Goal: Information Seeking & Learning: Learn about a topic

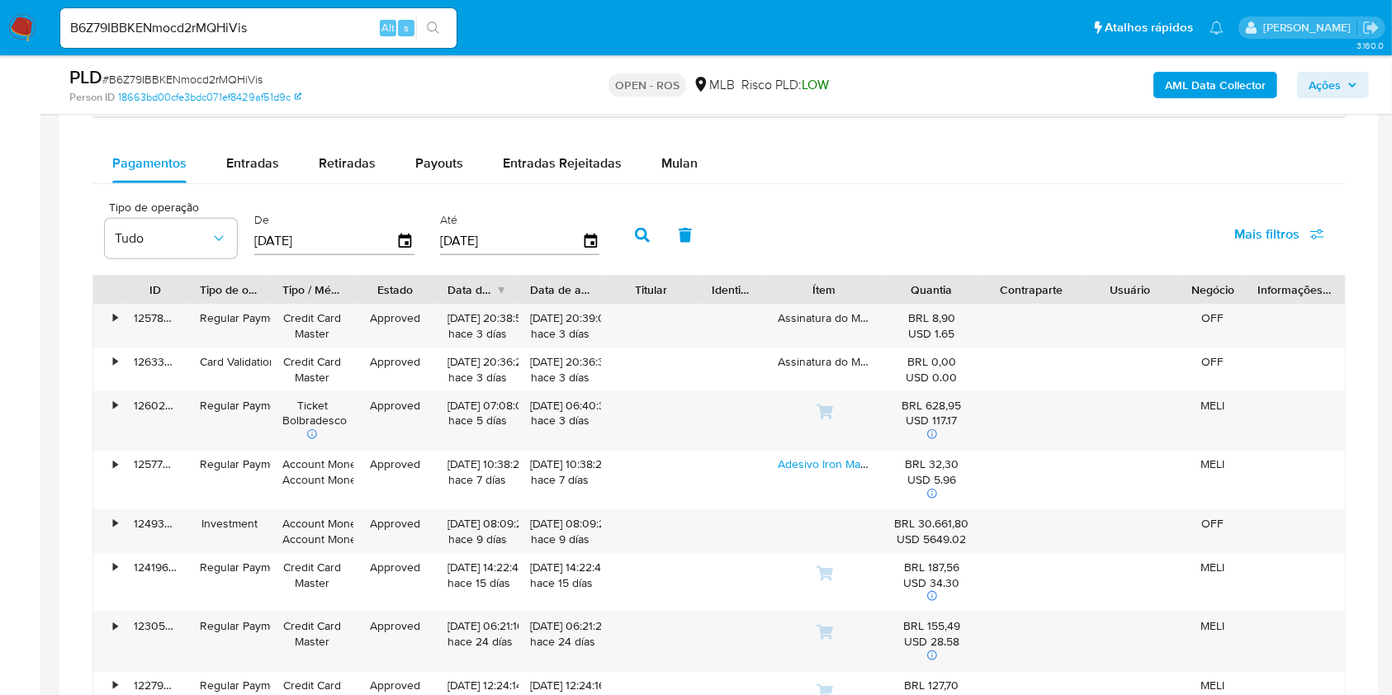
scroll to position [1871, 0]
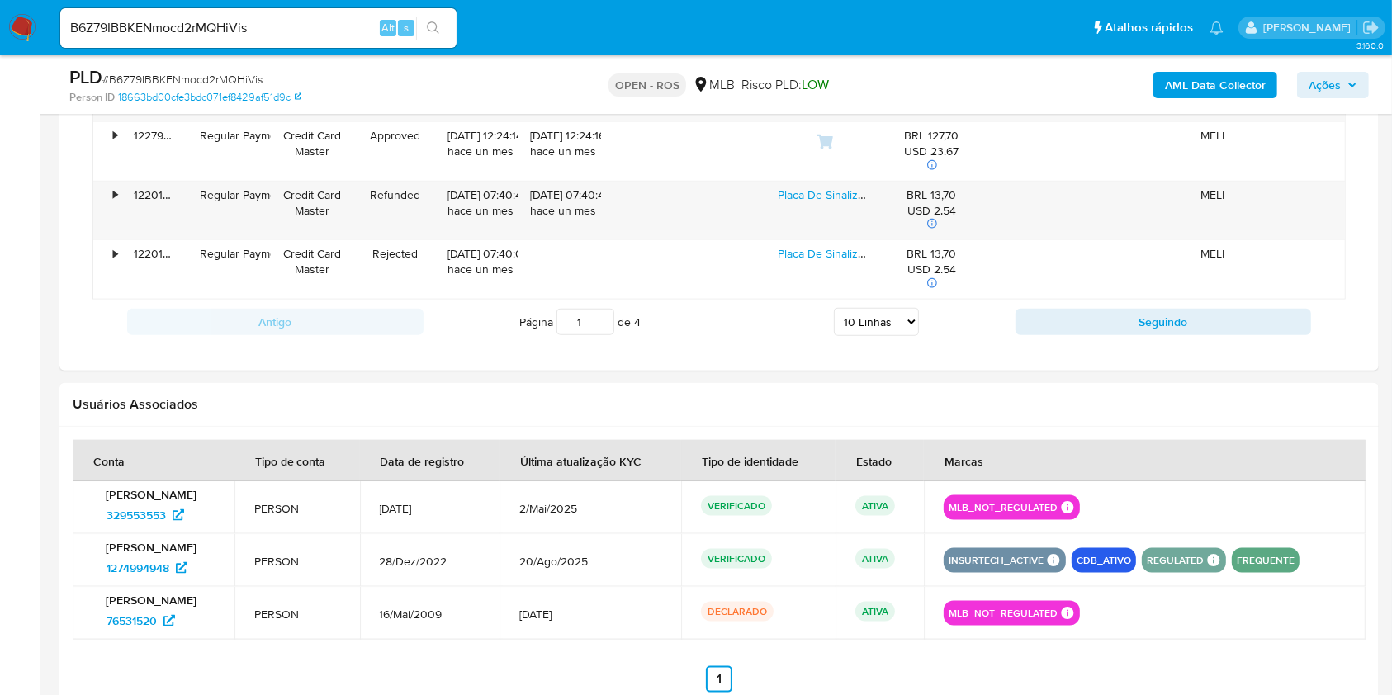
click at [897, 319] on select "5 Linhas 10 Linhas 20 Linhas 25 Linhas 50 Linhas 100 Linhas" at bounding box center [876, 322] width 85 height 28
select select "25"
click at [834, 308] on select "5 Linhas 10 Linhas 20 Linhas 25 Linhas 50 Linhas 100 Linhas" at bounding box center [876, 322] width 85 height 28
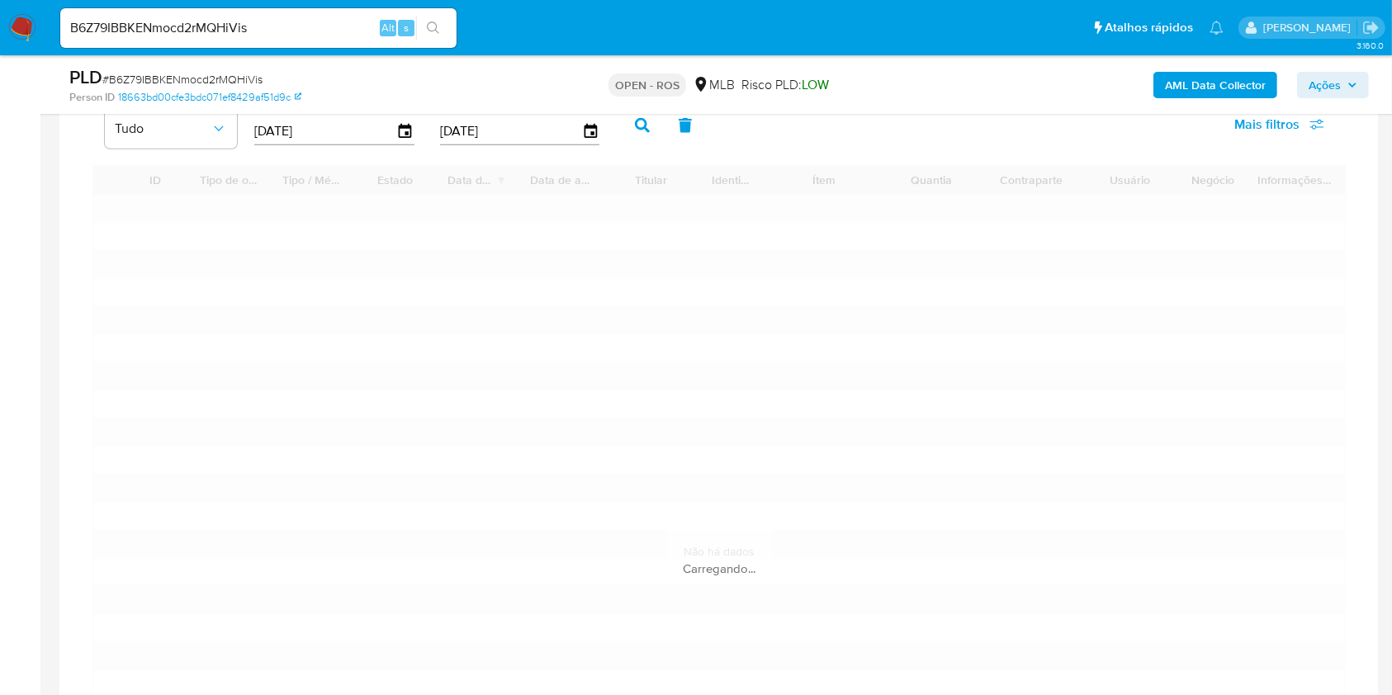
scroll to position [1540, 0]
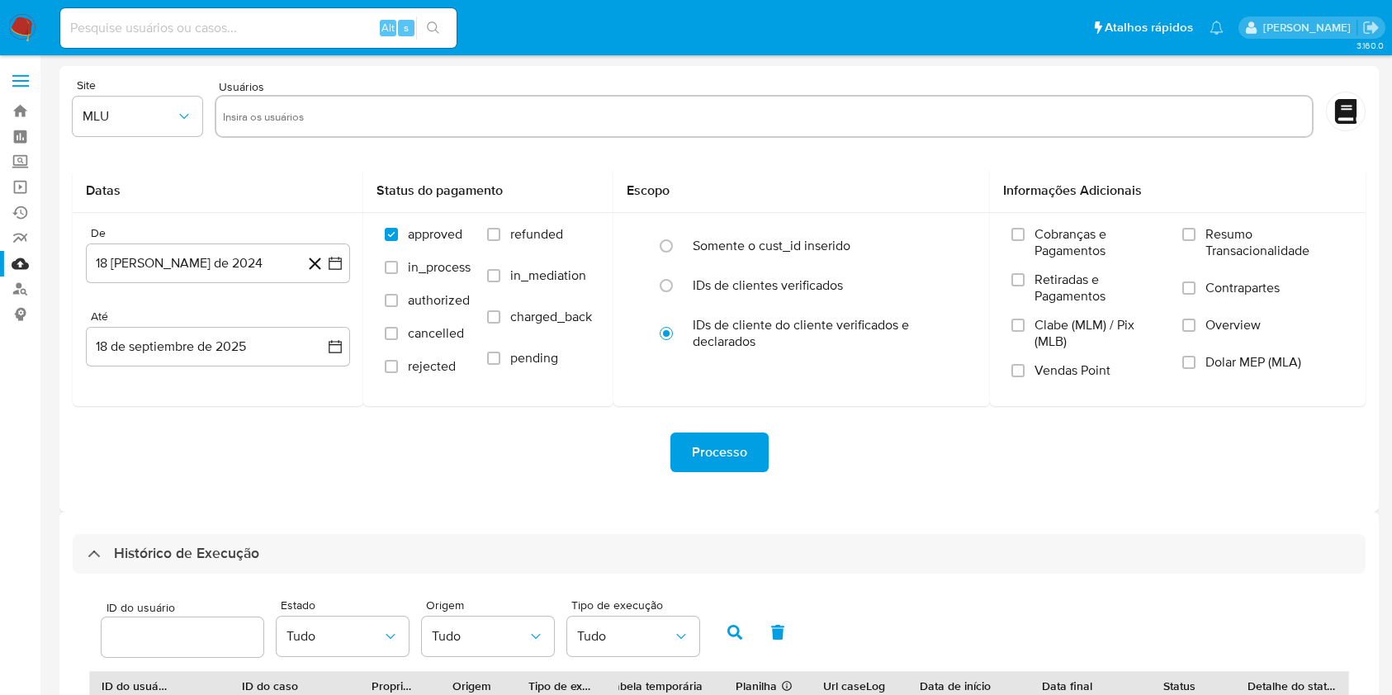
select select "100"
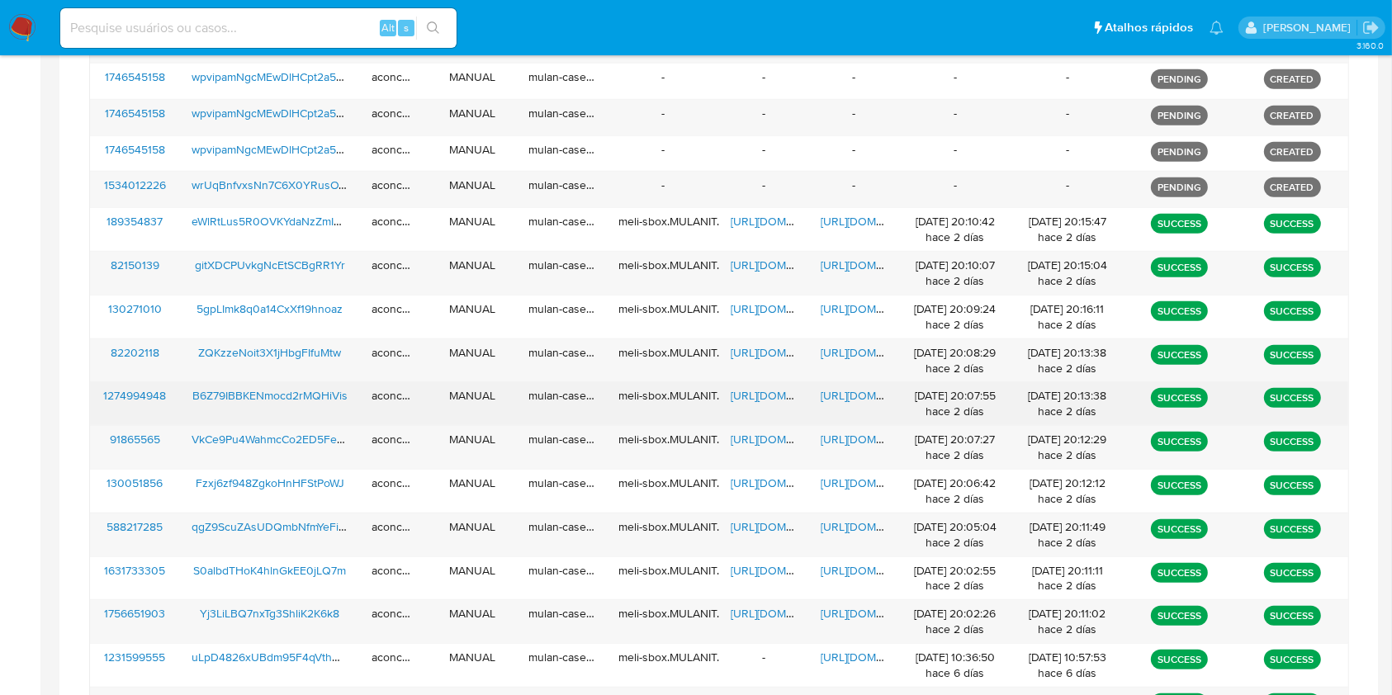
click at [850, 390] on span "https://docs.google.com/document/d/1ghSKxpgUUxR1KIdTxl2nizE-UvlTjnnVdCnKTqU_-lY…" at bounding box center [878, 395] width 114 height 17
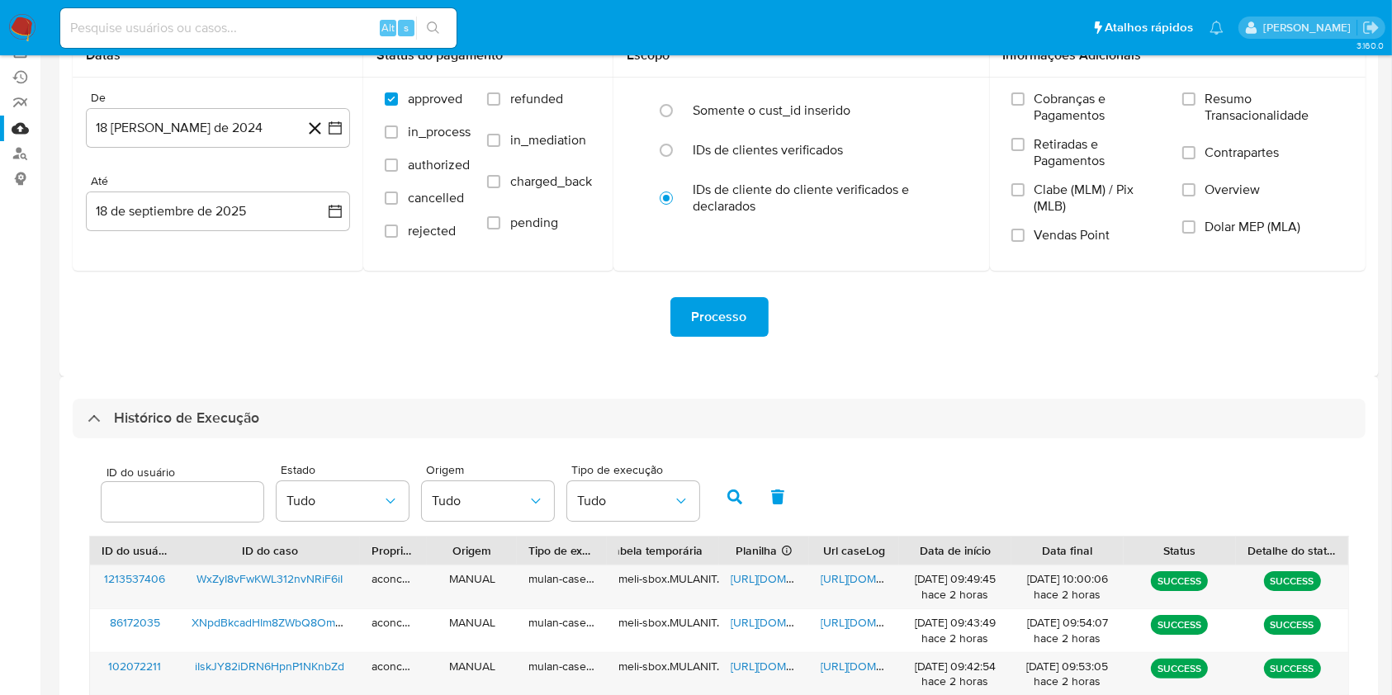
scroll to position [220, 0]
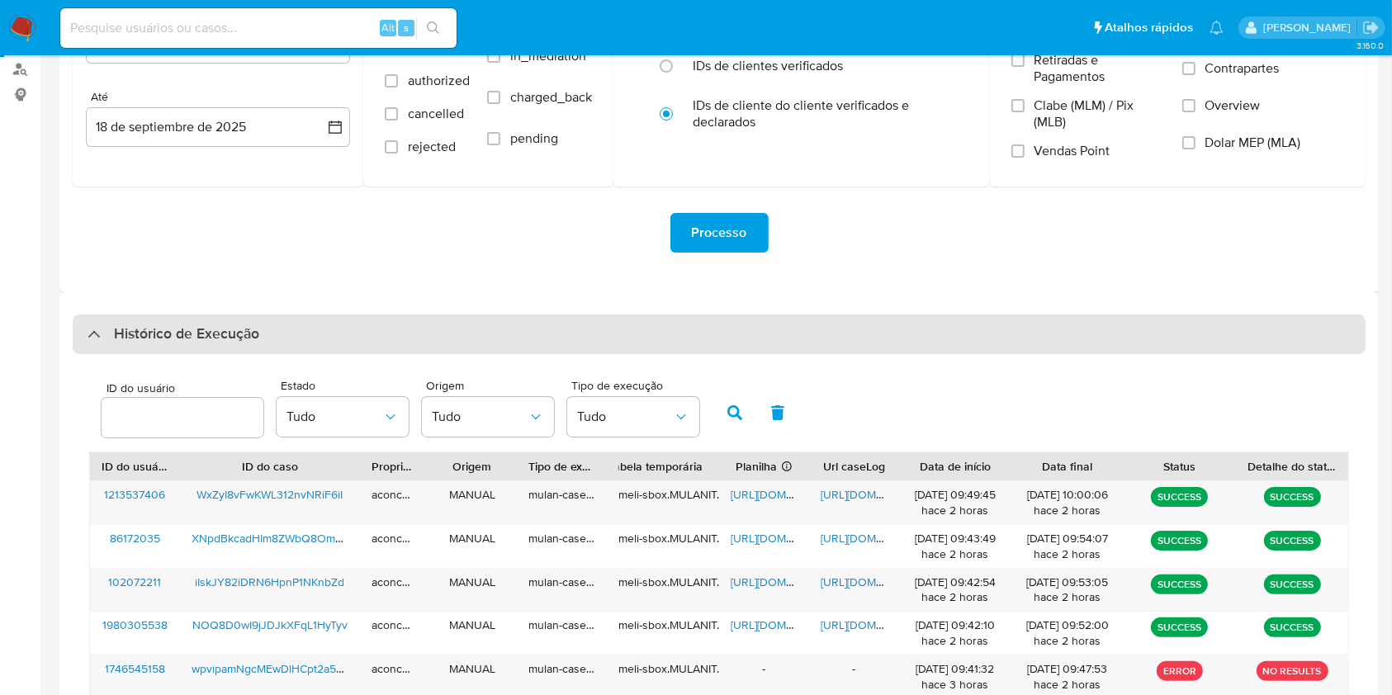
click at [568, 337] on div "Histórico de Execução" at bounding box center [719, 335] width 1293 height 40
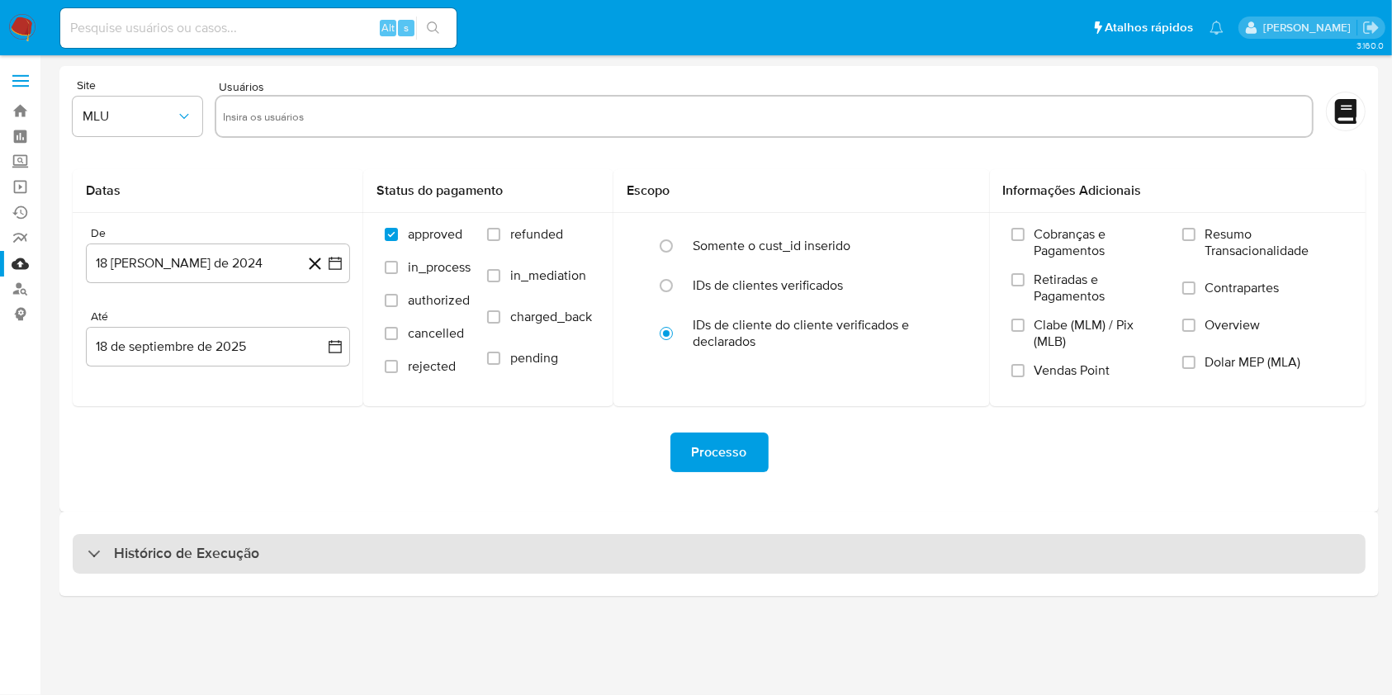
scroll to position [0, 0]
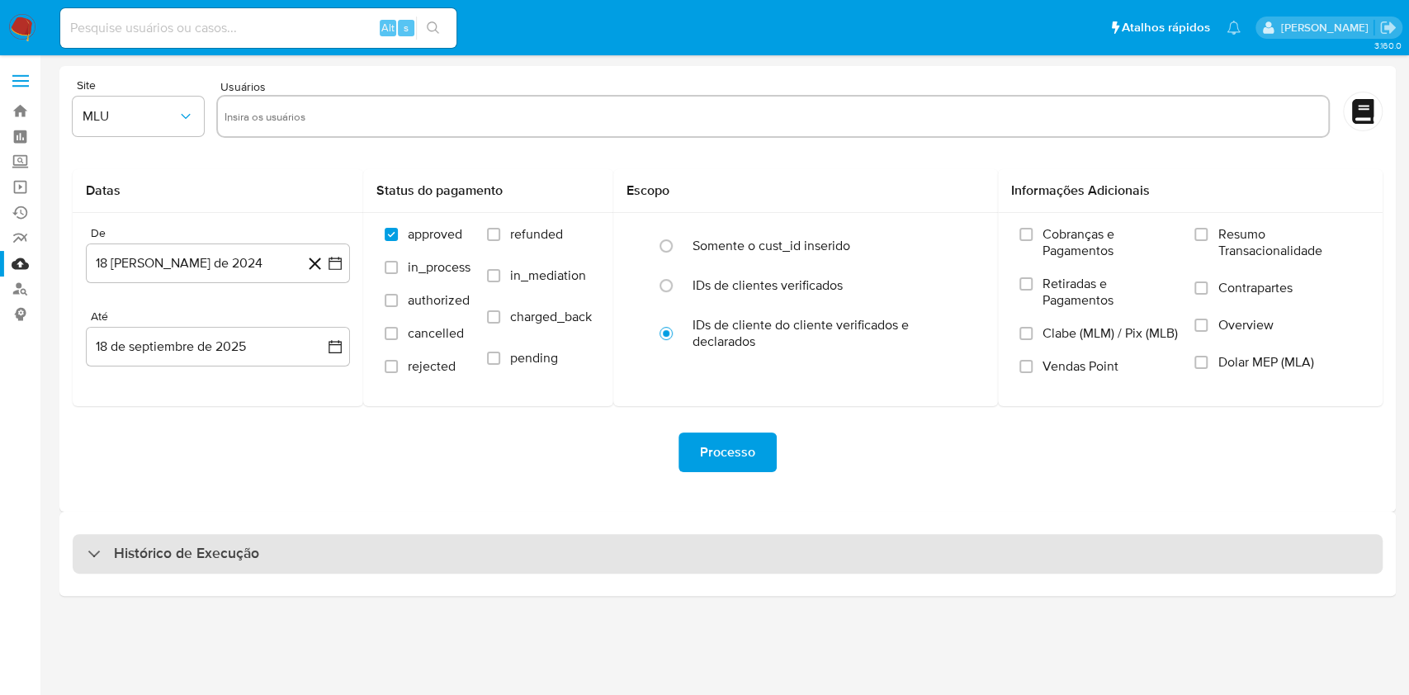
click at [584, 569] on div "Histórico de Execução" at bounding box center [728, 554] width 1310 height 40
select select "10"
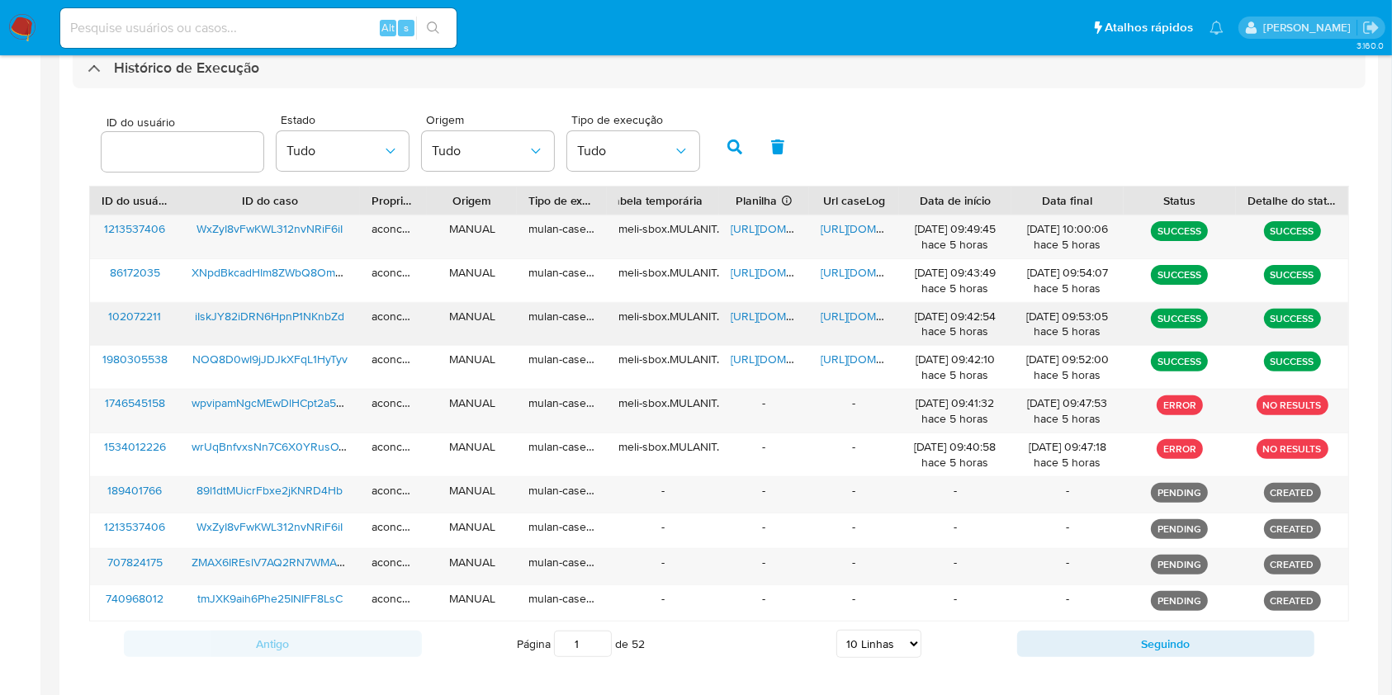
scroll to position [454, 0]
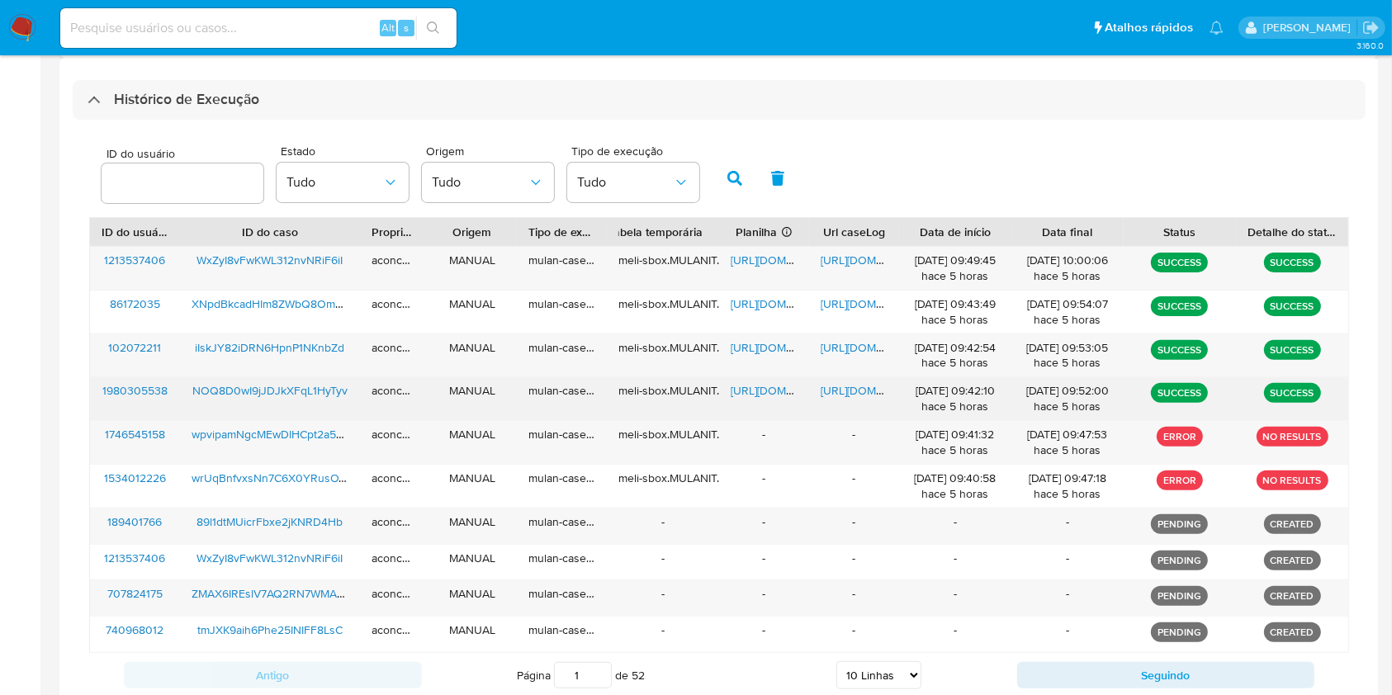
click at [850, 387] on span "https://docs.google.com/document/d/1fhRts1cbHiLNlzdZfOqyzN7T4kaHL1LB9uXWh4GJCYE…" at bounding box center [878, 390] width 114 height 17
click at [773, 395] on span "https://docs.google.com/spreadsheets/d/1GAlmAqrM9K9cnGsY_QVGoDLsbWcPfuqZF3E5P1X…" at bounding box center [788, 390] width 114 height 17
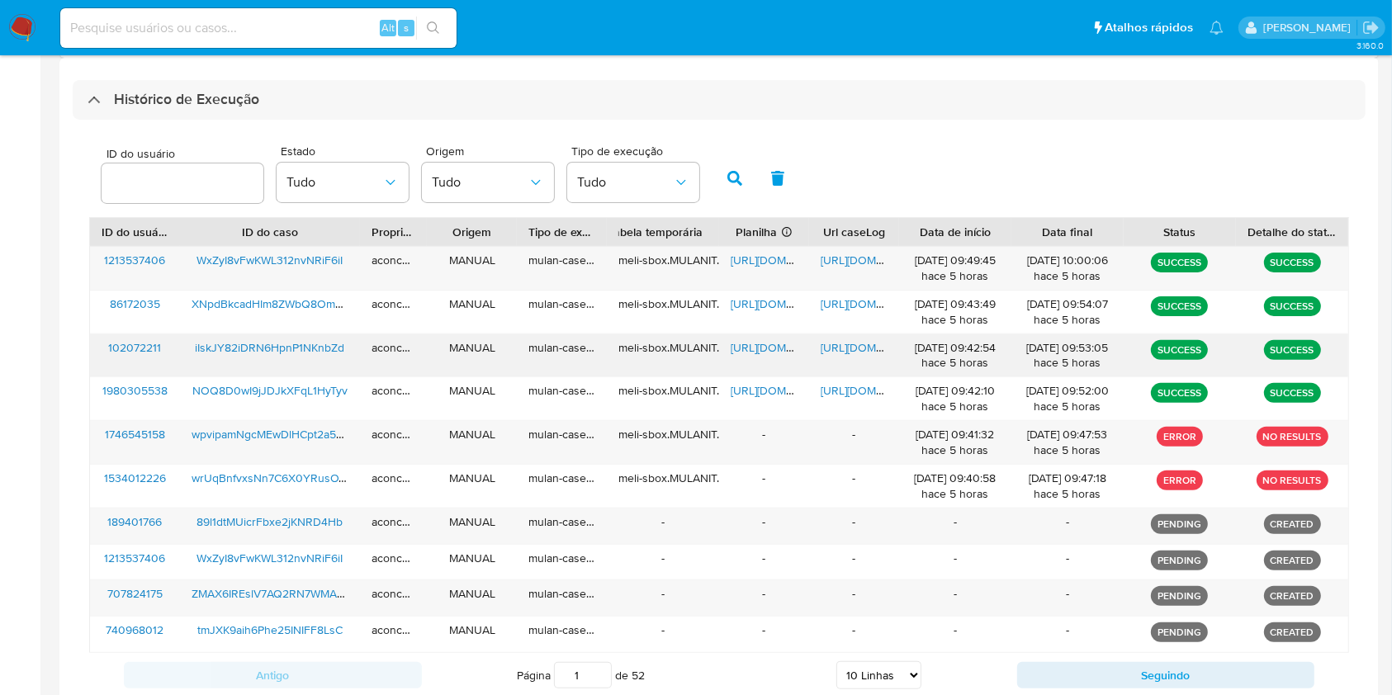
click at [837, 347] on span "https://docs.google.com/document/d/1_qV5ig5p7HDx7wH1MZ5qJnvAnx0NQs2qfqiOrEDiM5Q…" at bounding box center [878, 347] width 114 height 17
click at [760, 350] on span "https://docs.google.com/spreadsheets/d/1VMMGFV2wITpcbwJXsg0ODvWadNoeEzcr0oN5fnT…" at bounding box center [788, 347] width 114 height 17
click at [838, 259] on span "https://docs.google.com/document/d/1BySINwoshE5aVAiXjGoa6AfoQy8b8twgsVFU7oSxcag…" at bounding box center [878, 260] width 114 height 17
click at [779, 260] on span "https://docs.google.com/spreadsheets/d/1QzrTNtmoe0uWNGtmfbLfSKNNaG6qsijPr9P-HJs…" at bounding box center [788, 260] width 114 height 17
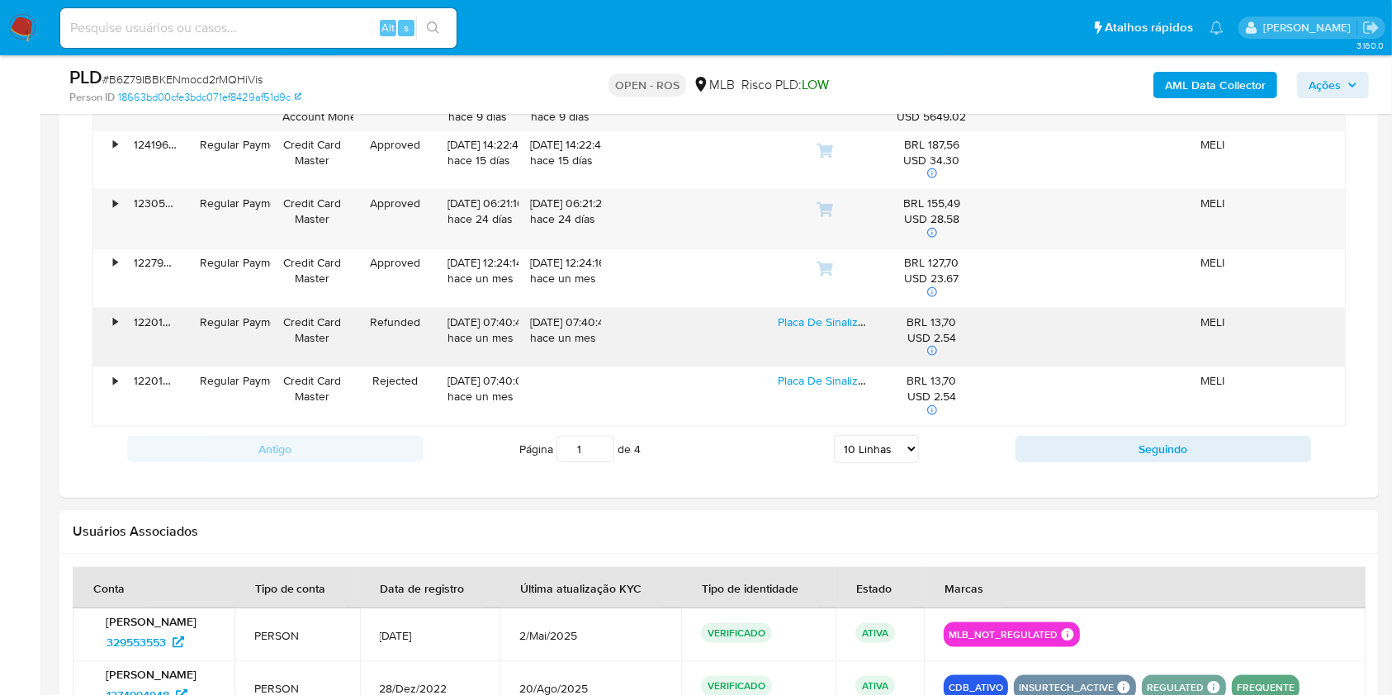
scroll to position [1871, 0]
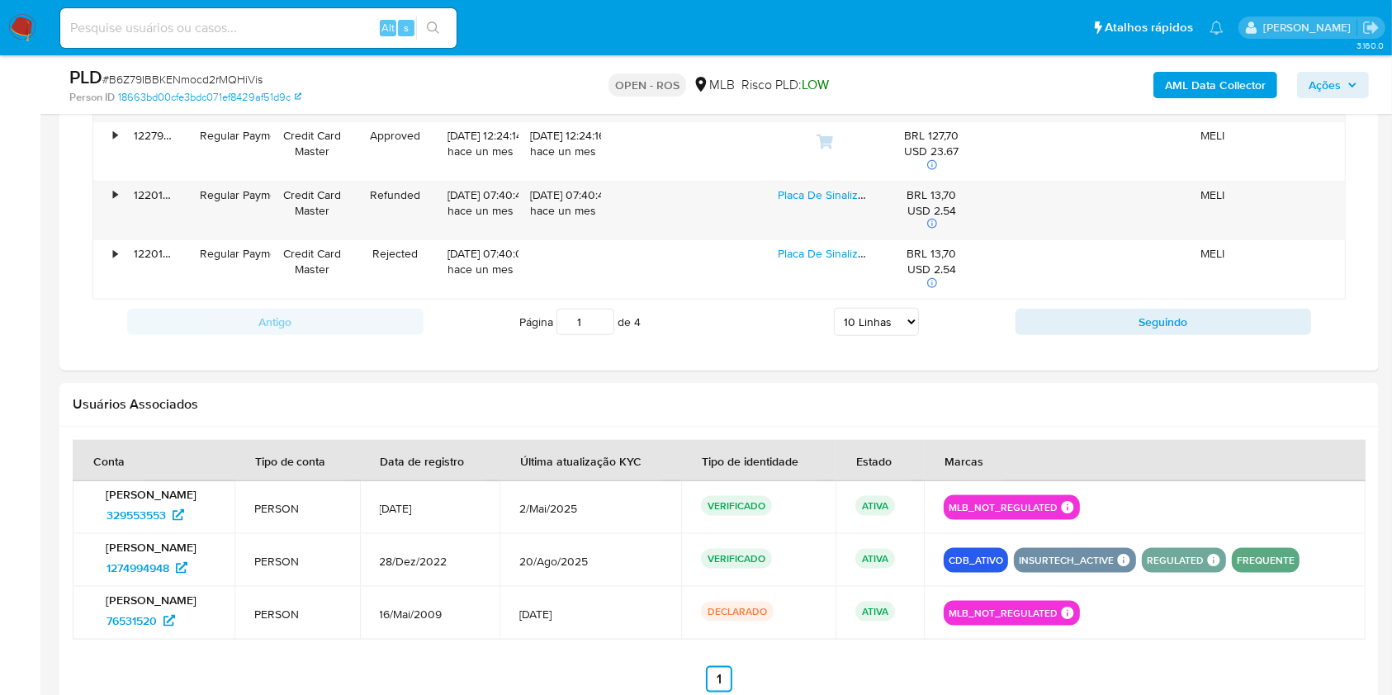
click at [883, 328] on select "5 Linhas 10 Linhas 20 Linhas 25 Linhas 50 Linhas 100 Linhas" at bounding box center [876, 322] width 85 height 28
click at [834, 308] on select "5 Linhas 10 Linhas 20 Linhas 25 Linhas 50 Linhas 100 Linhas" at bounding box center [876, 322] width 85 height 28
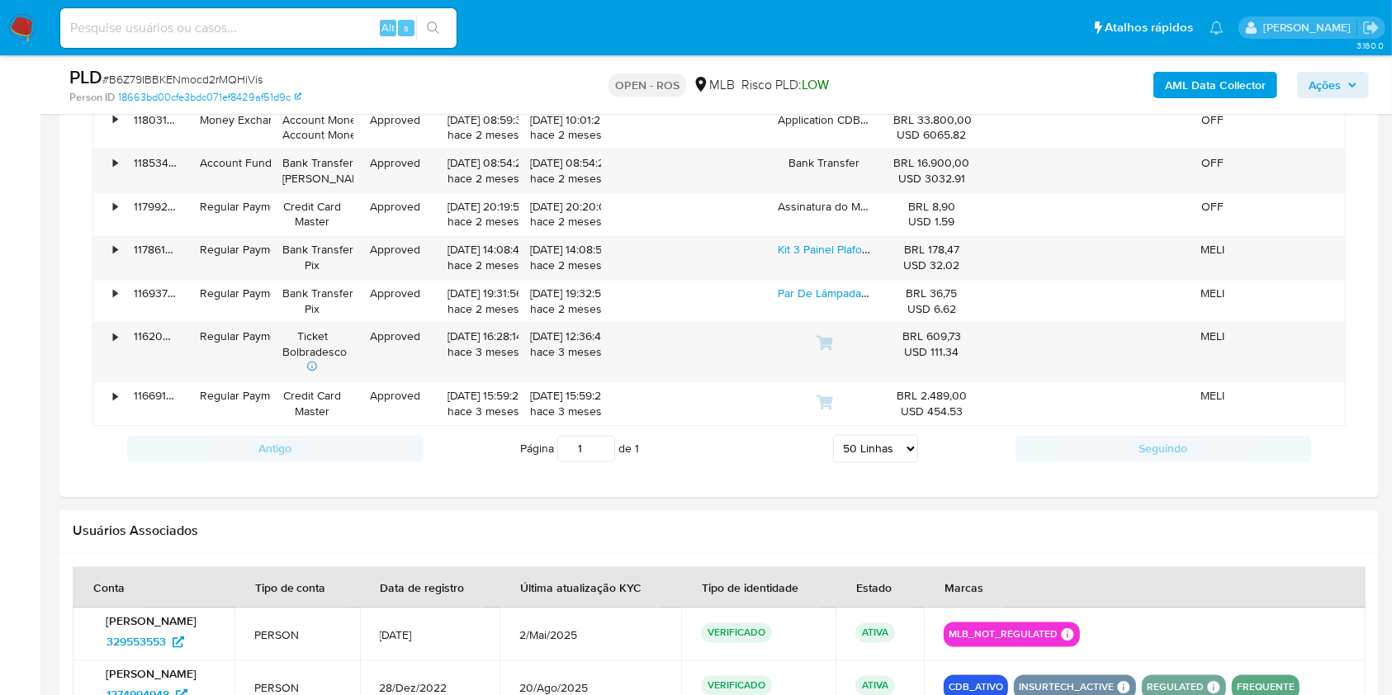
scroll to position [2910, 0]
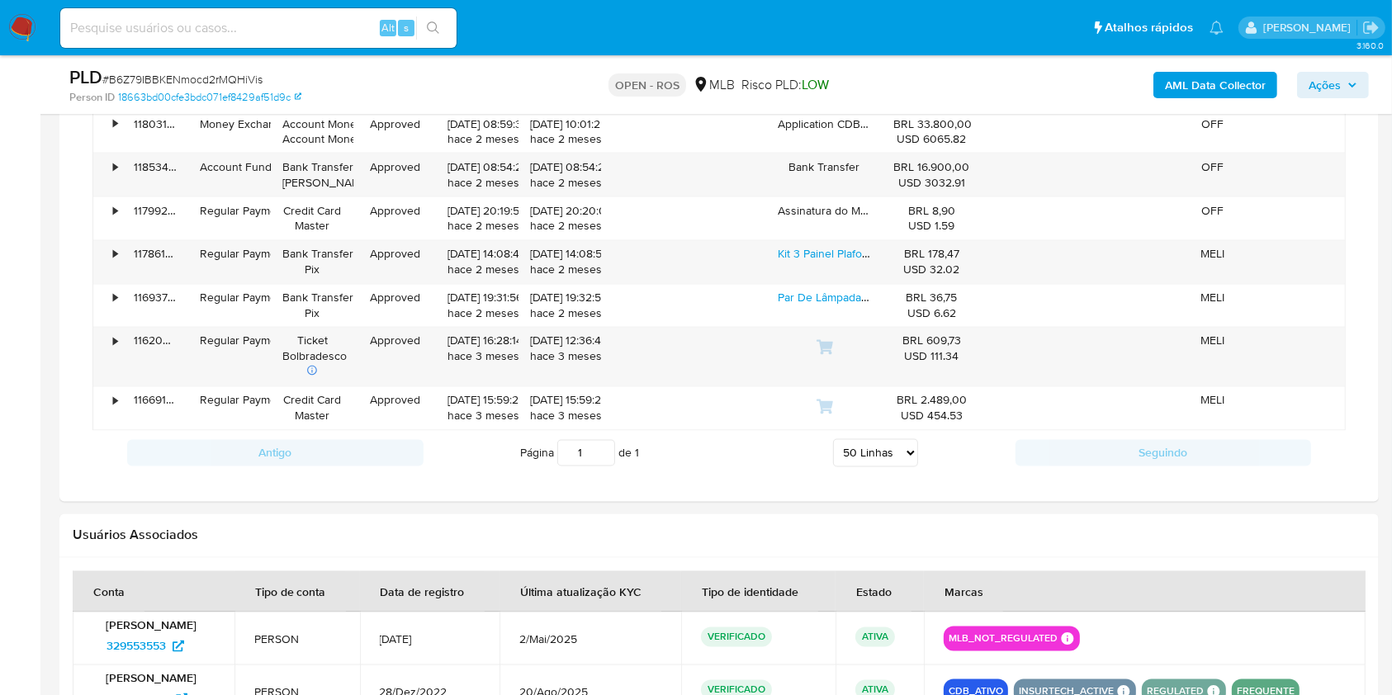
drag, startPoint x: 906, startPoint y: 446, endPoint x: 900, endPoint y: 455, distance: 11.2
click at [906, 446] on select "5 Linhas 10 Linhas 20 Linhas 25 Linhas 50 Linhas 100 Linhas" at bounding box center [875, 453] width 85 height 28
select select "100"
click at [833, 439] on select "5 Linhas 10 Linhas 20 Linhas 25 Linhas 50 Linhas 100 Linhas" at bounding box center [875, 453] width 85 height 28
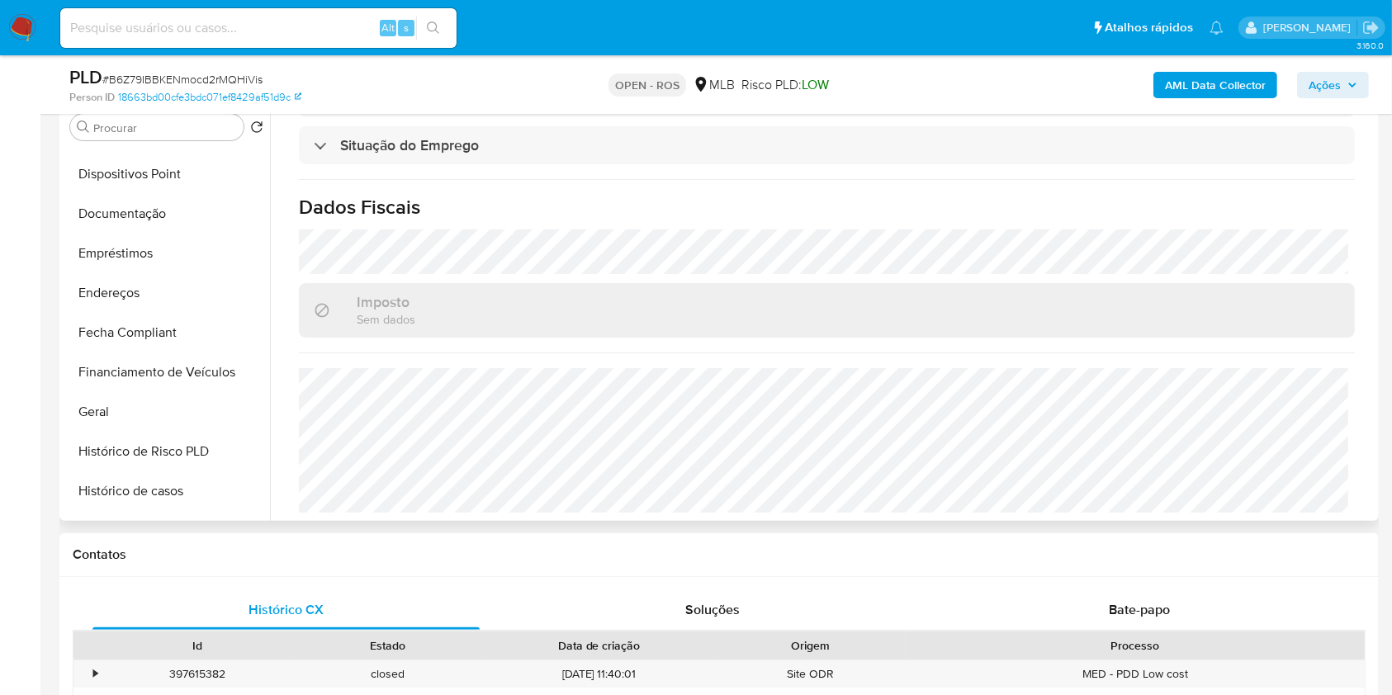
scroll to position [330, 0]
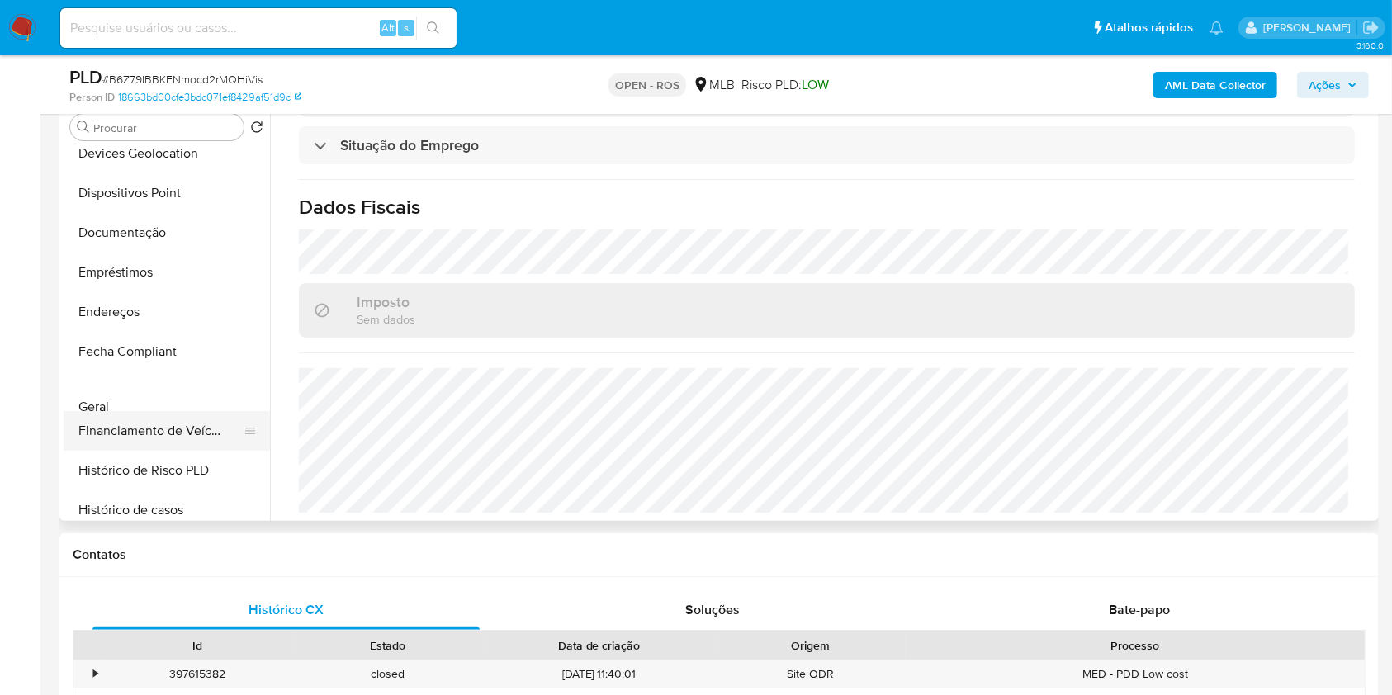
drag, startPoint x: 242, startPoint y: 429, endPoint x: 238, endPoint y: 406, distance: 23.5
click at [238, 406] on ul "KYC Adiantamentos de Dinheiro Anexos CBT Cartões Contas Bancárias Dados Modific…" at bounding box center [167, 333] width 206 height 372
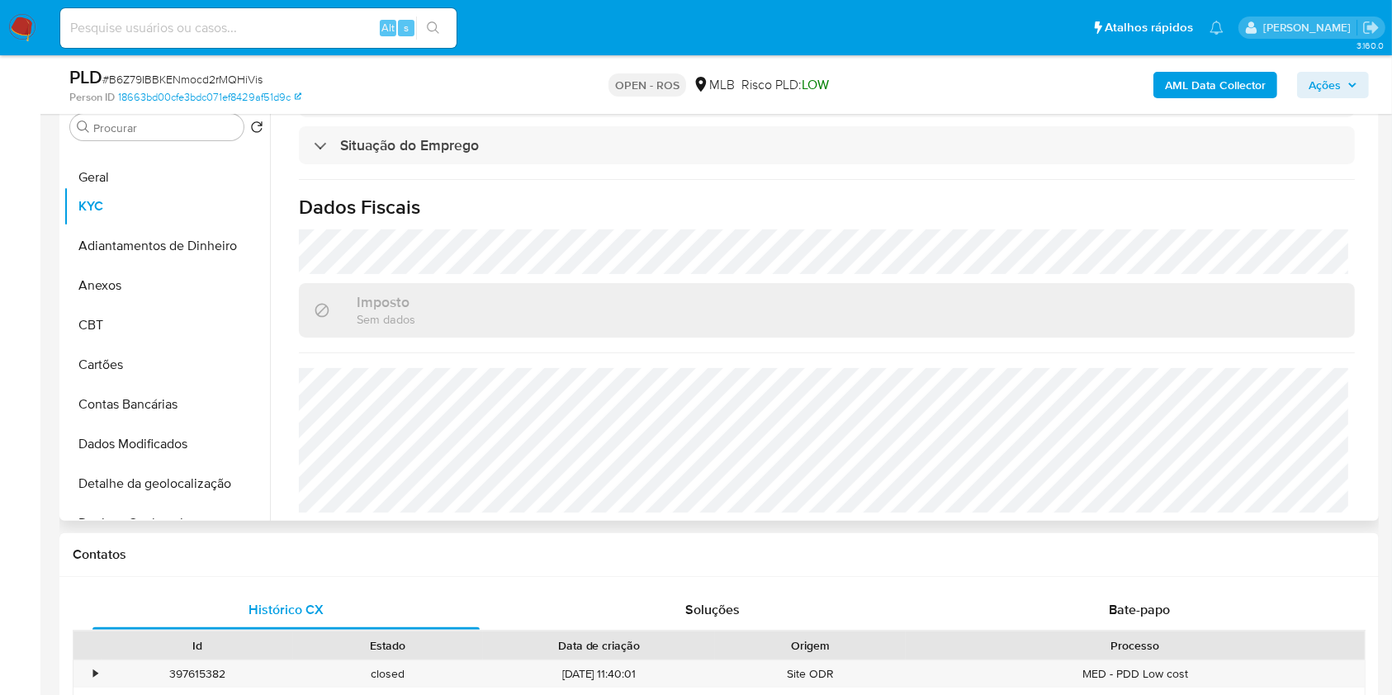
click at [193, 179] on ul "KYC Adiantamentos de Dinheiro Anexos CBT Cartões Contas Bancárias Dados Modific…" at bounding box center [167, 333] width 206 height 372
drag, startPoint x: 177, startPoint y: 174, endPoint x: 207, endPoint y: 192, distance: 35.5
click at [177, 175] on button "Geral" at bounding box center [167, 167] width 206 height 40
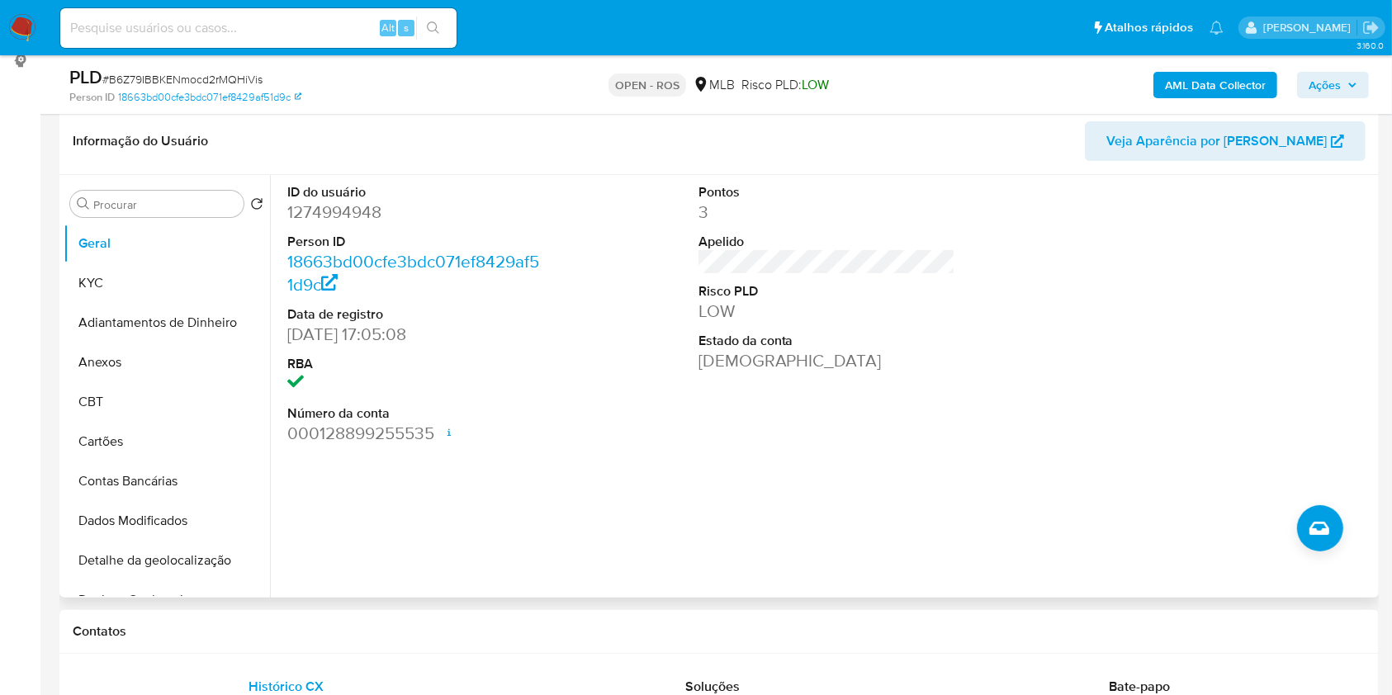
scroll to position [220, 0]
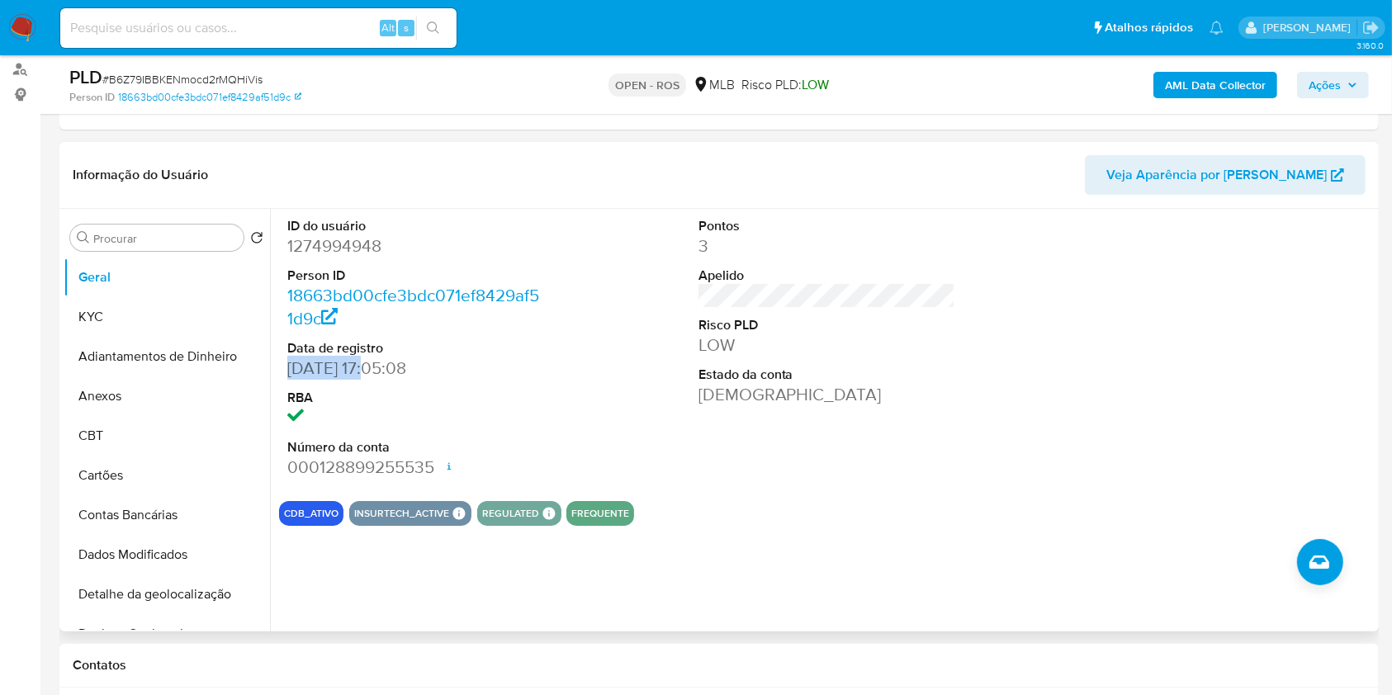
drag, startPoint x: 370, startPoint y: 367, endPoint x: 277, endPoint y: 378, distance: 93.1
click at [277, 378] on div "ID do usuário 1274994948 Person ID 18663bd00cfe3bdc071ef8429af51d9c Data de reg…" at bounding box center [822, 420] width 1105 height 423
copy dd "28/12/2022"
click at [185, 45] on nav "Pausado Ver notificaciones Alt s Atalhos rápidos Presiona las siguientes teclas…" at bounding box center [696, 27] width 1392 height 55
click at [185, 44] on div "Alt s" at bounding box center [258, 28] width 396 height 40
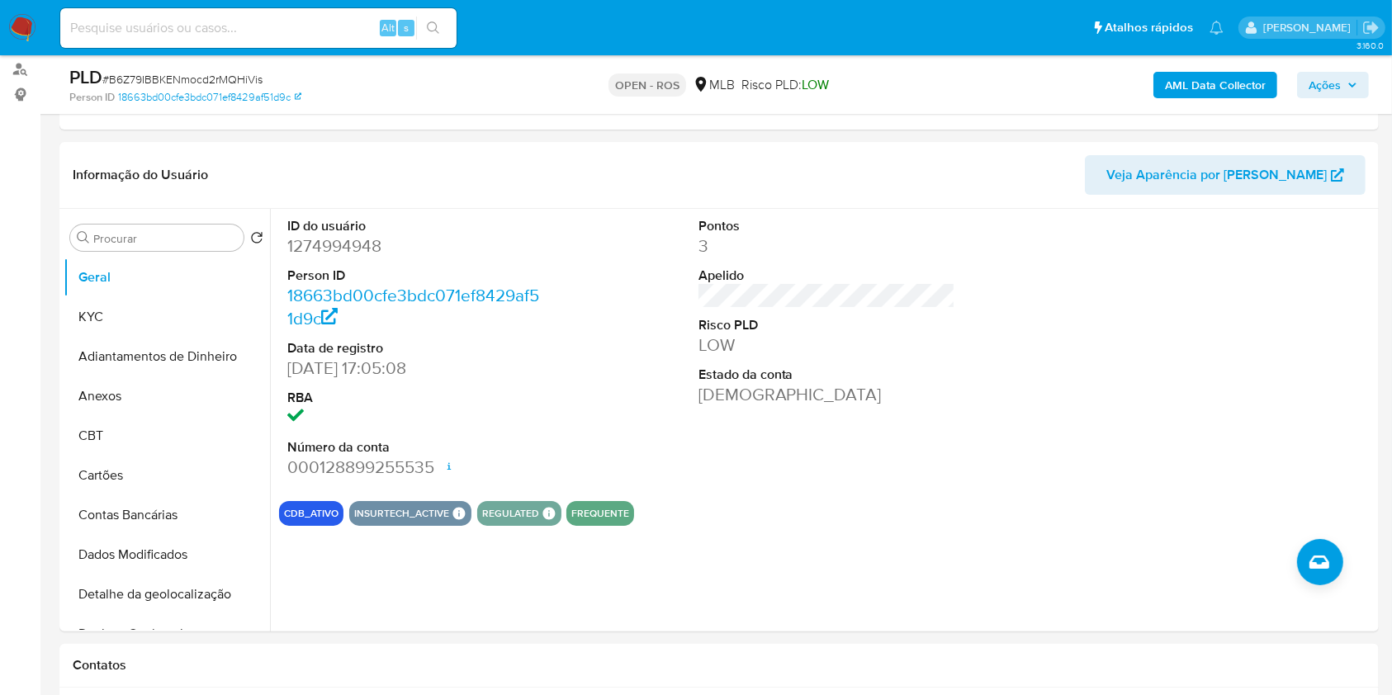
click at [194, 34] on input at bounding box center [258, 27] width 396 height 21
paste input "WxZyI8vFwKWL312nvNRiF6iI"
type input "WxZyI8vFwKWL312nvNRiF6iI"
click at [435, 35] on button "search-icon" at bounding box center [433, 28] width 34 height 23
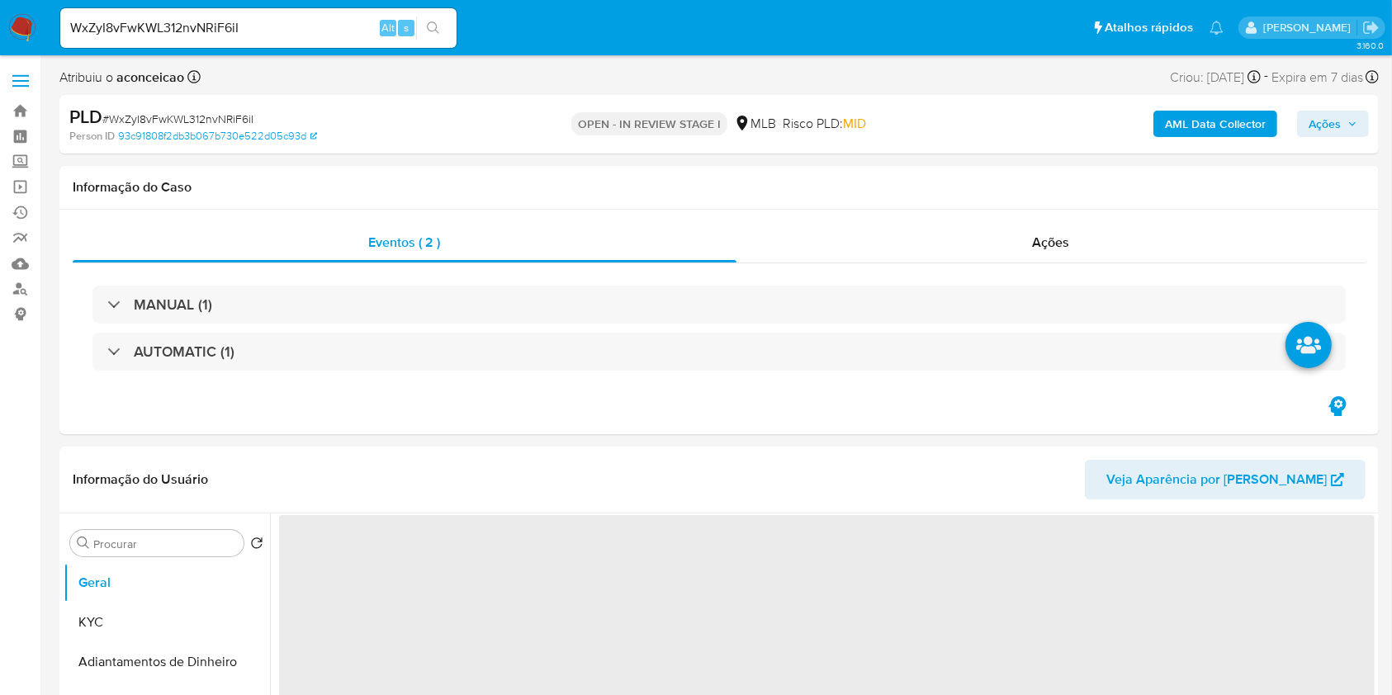
select select "10"
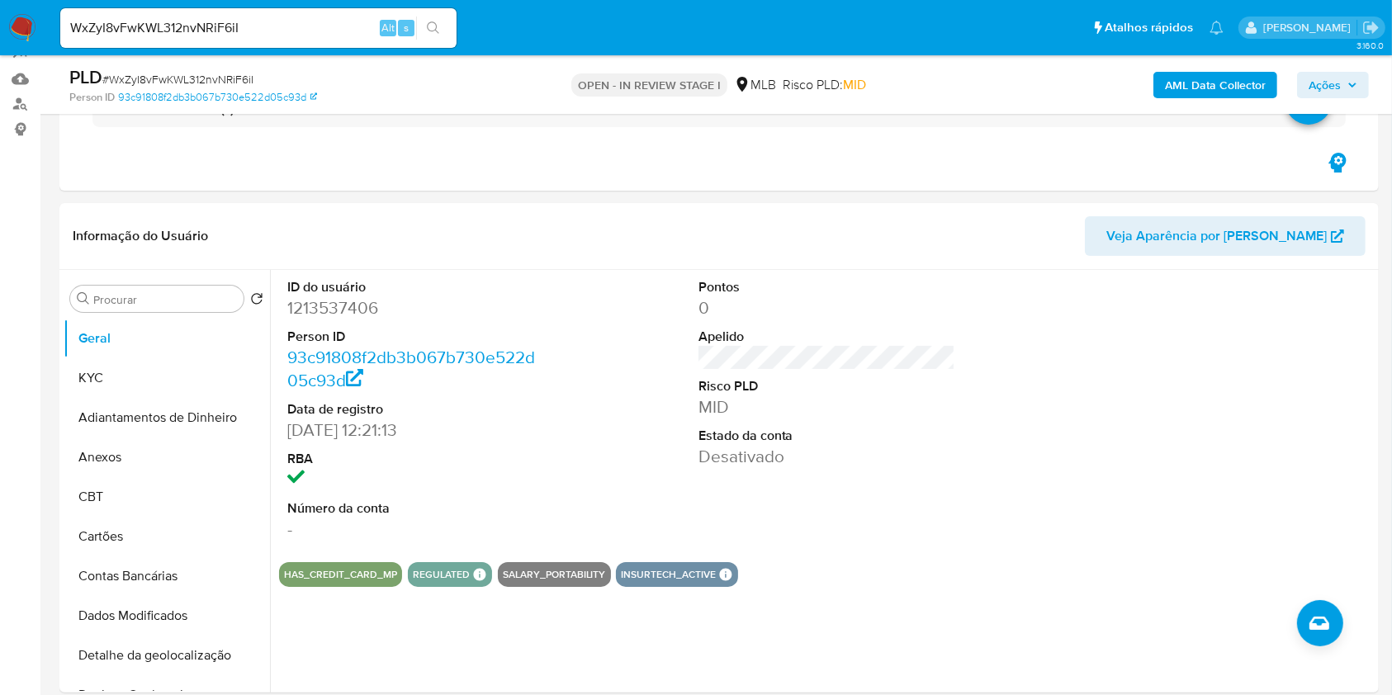
scroll to position [220, 0]
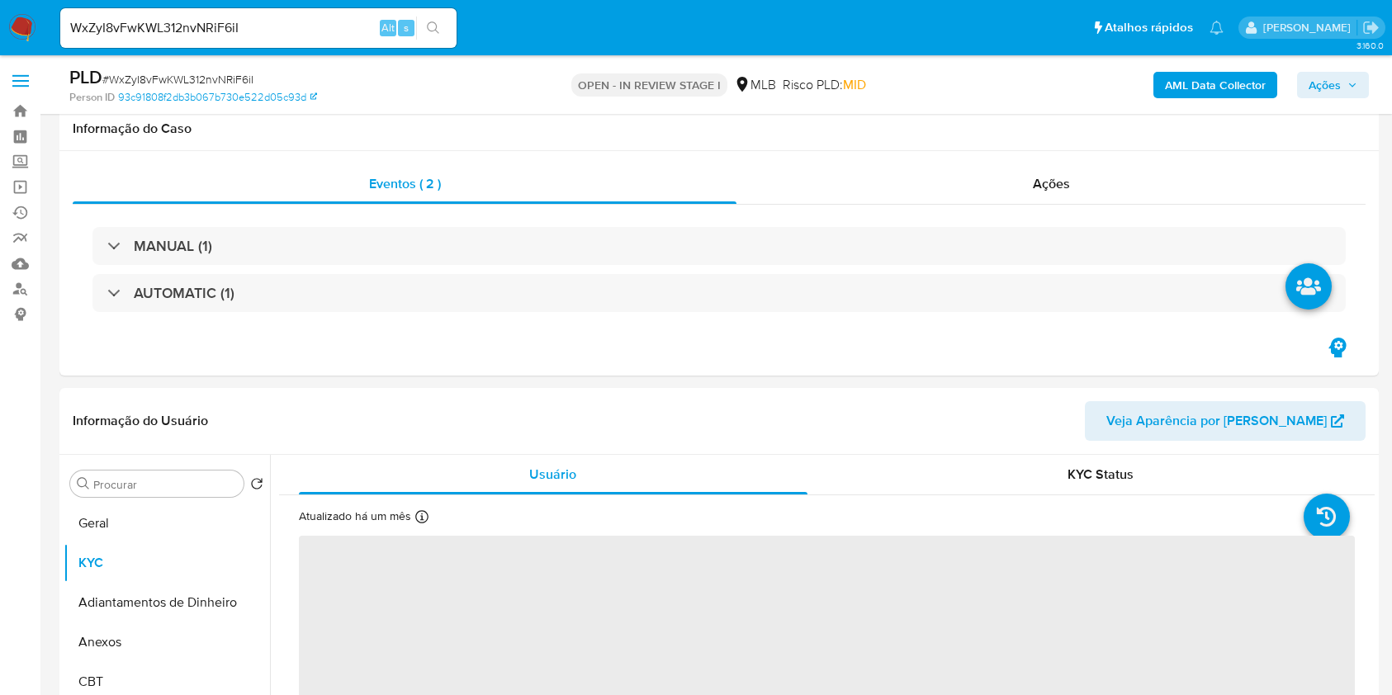
select select "10"
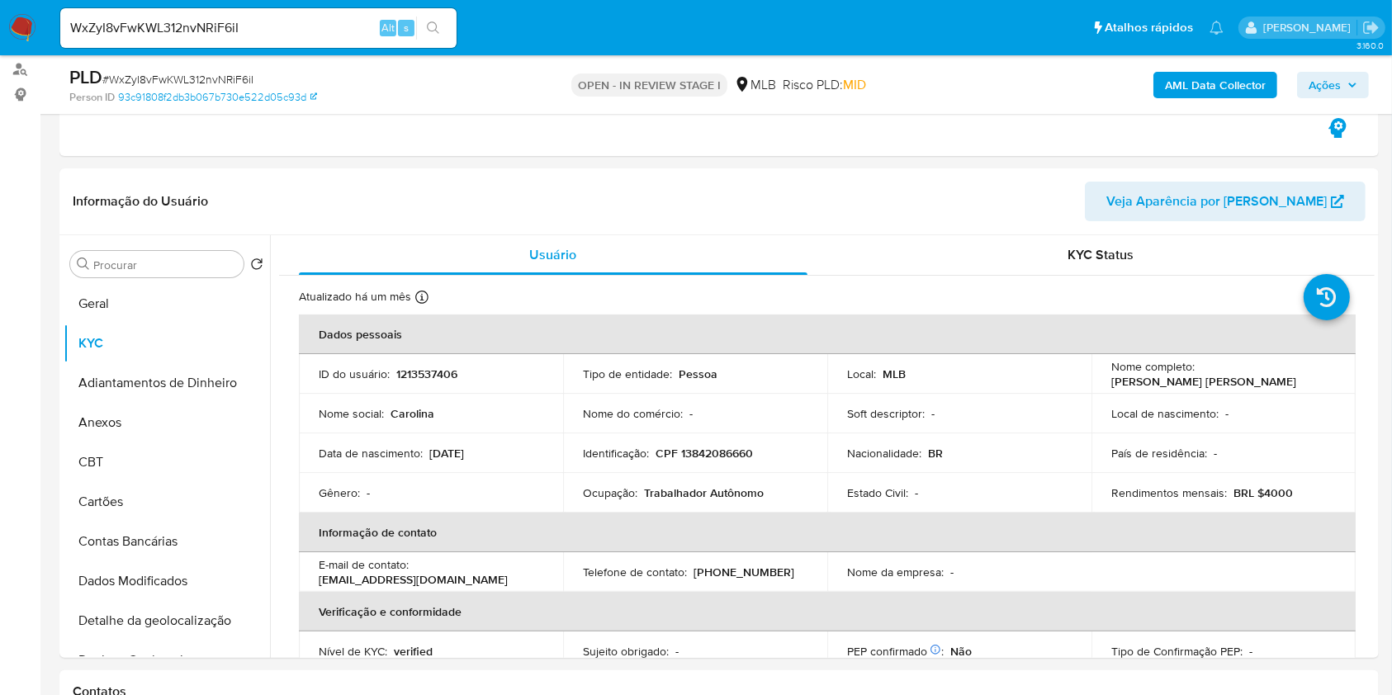
click at [188, 301] on button "Geral" at bounding box center [167, 304] width 206 height 40
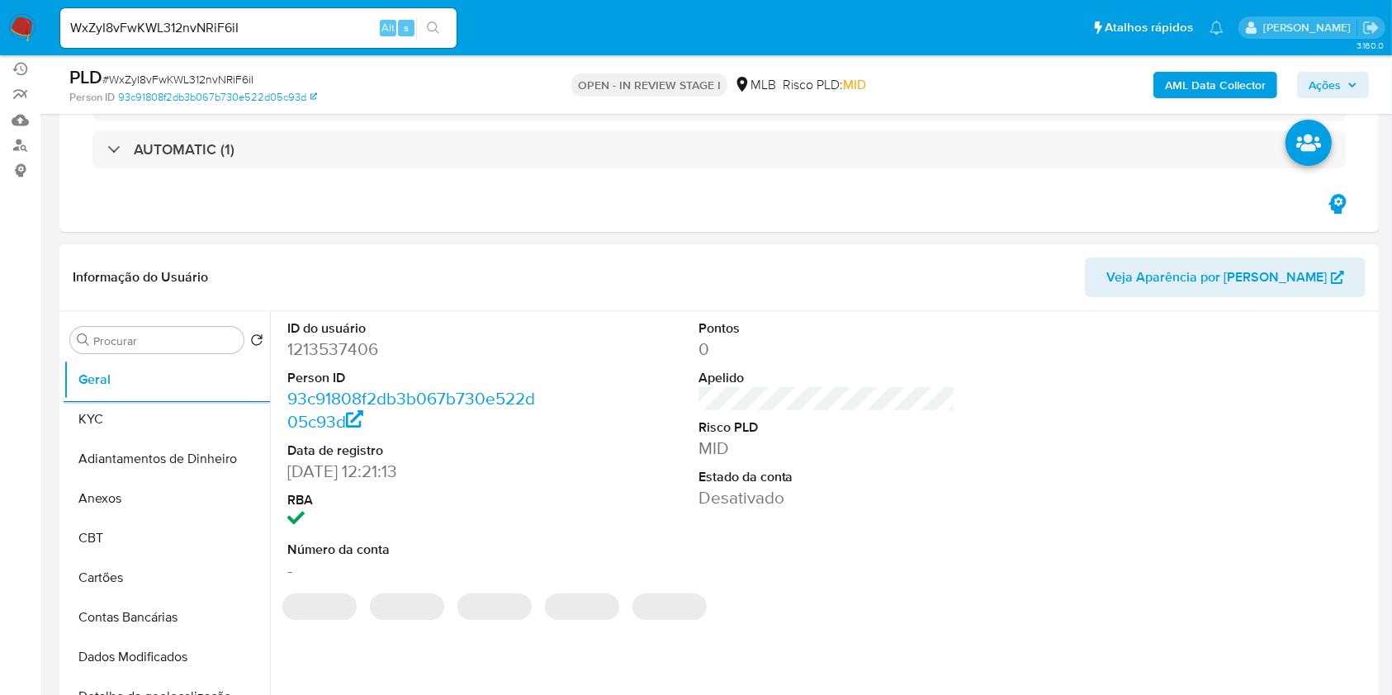
scroll to position [110, 0]
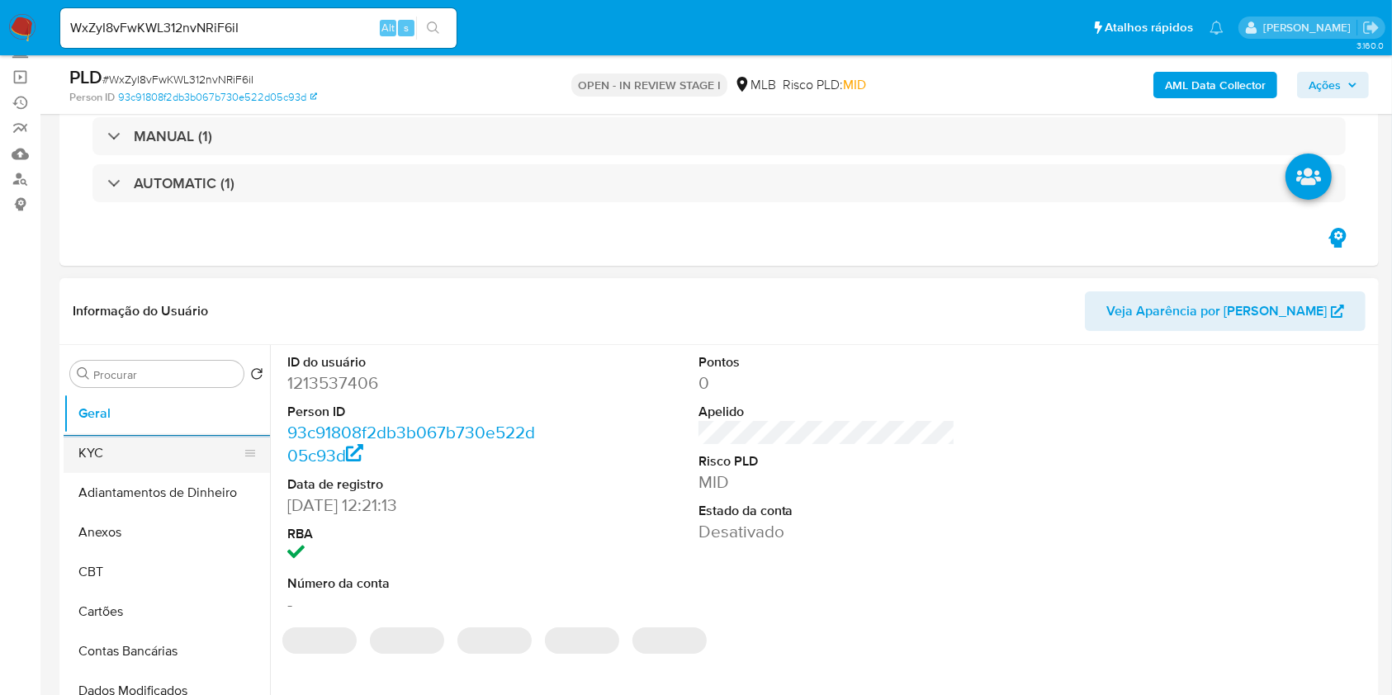
click at [158, 466] on button "KYC" at bounding box center [160, 453] width 193 height 40
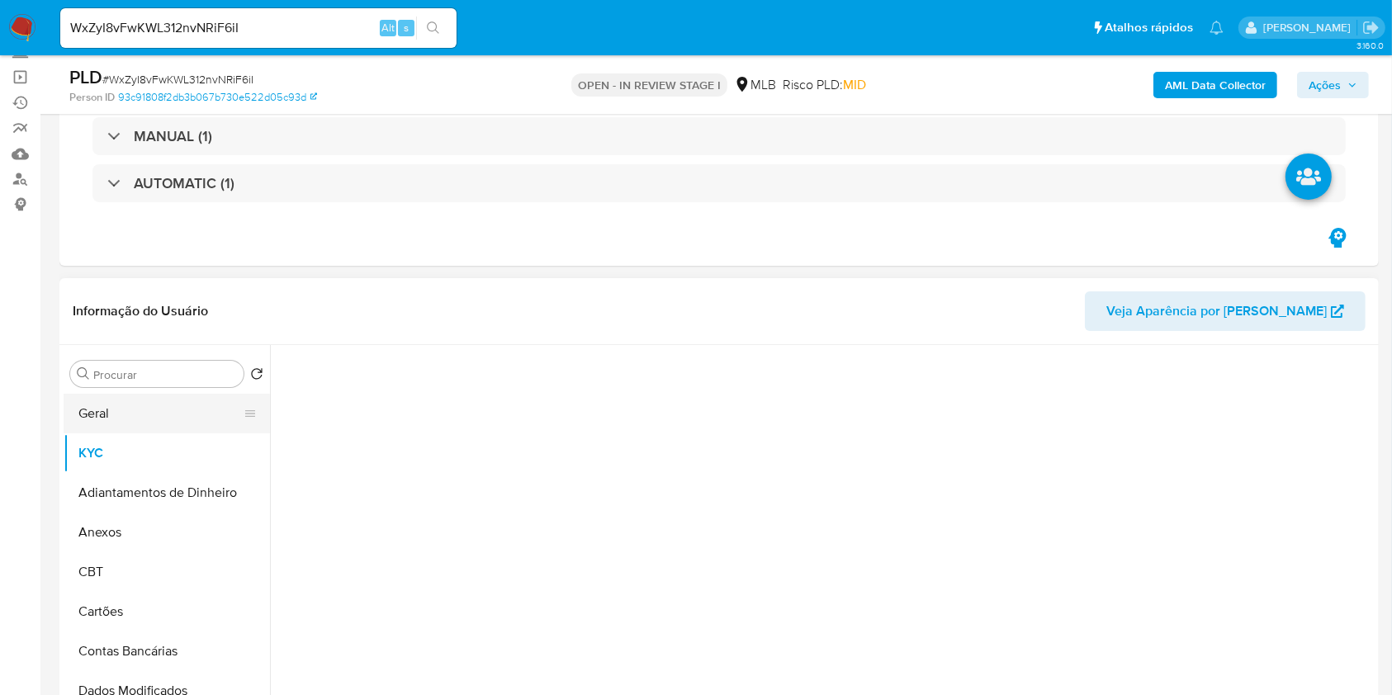
drag, startPoint x: 169, startPoint y: 418, endPoint x: 224, endPoint y: 419, distance: 54.5
click at [169, 419] on button "Geral" at bounding box center [160, 414] width 193 height 40
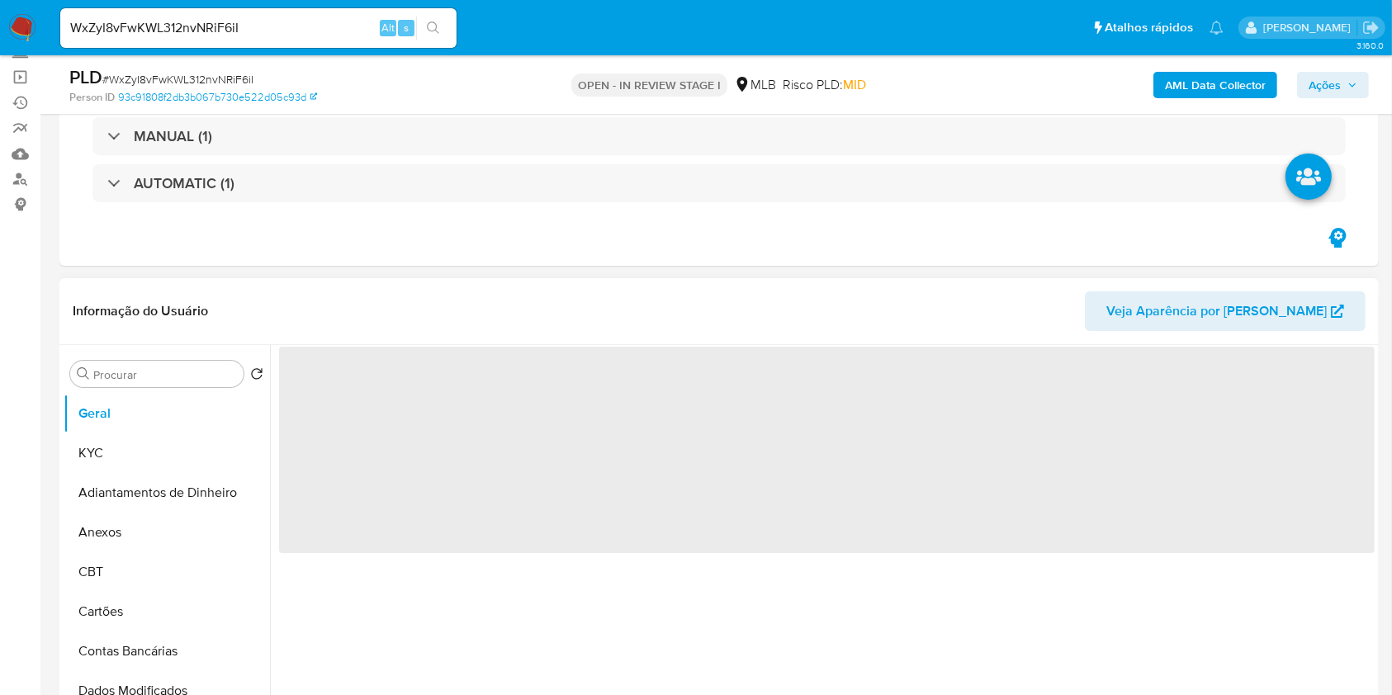
scroll to position [220, 0]
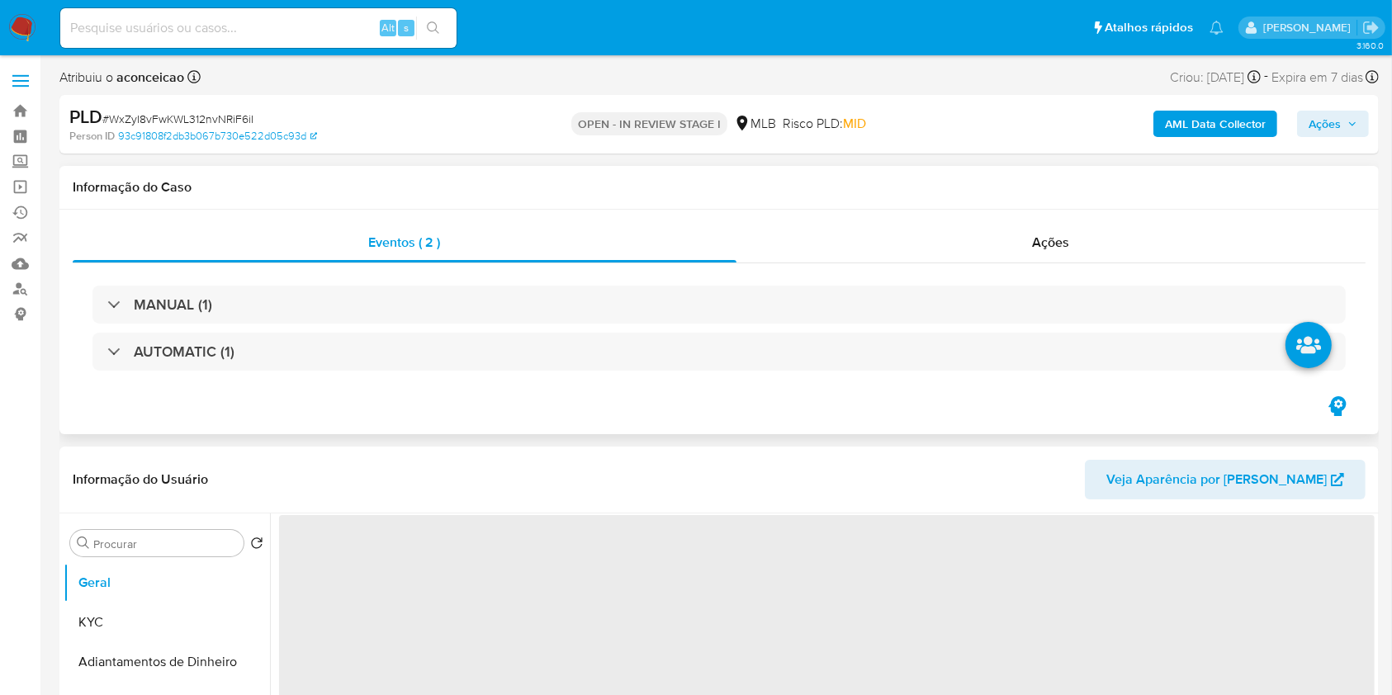
select select "10"
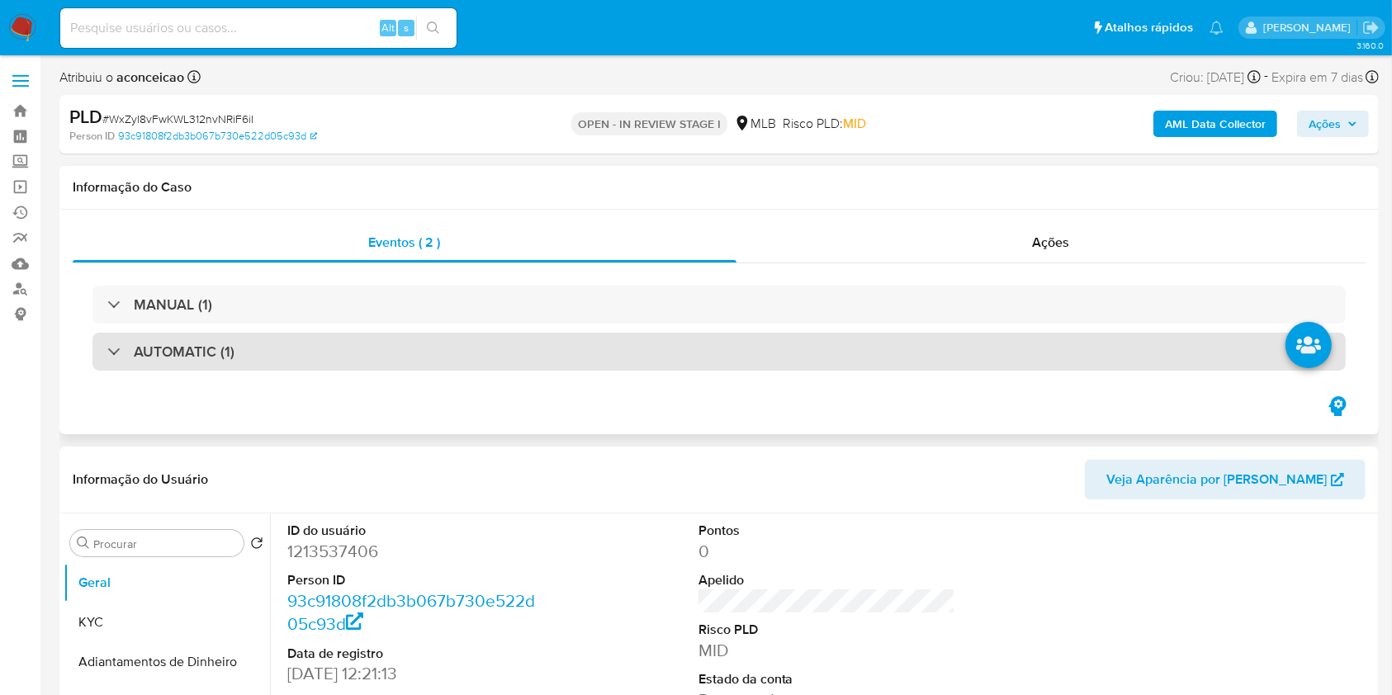
scroll to position [220, 0]
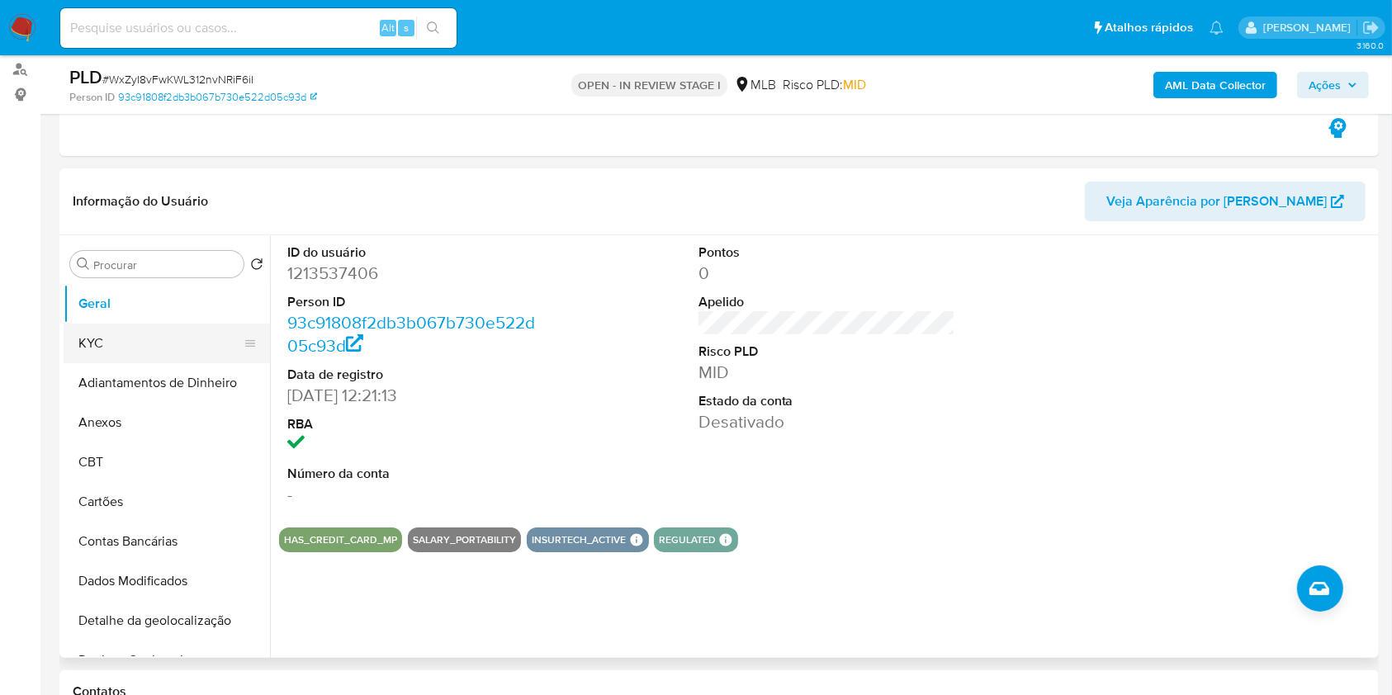
click at [168, 355] on button "KYC" at bounding box center [160, 344] width 193 height 40
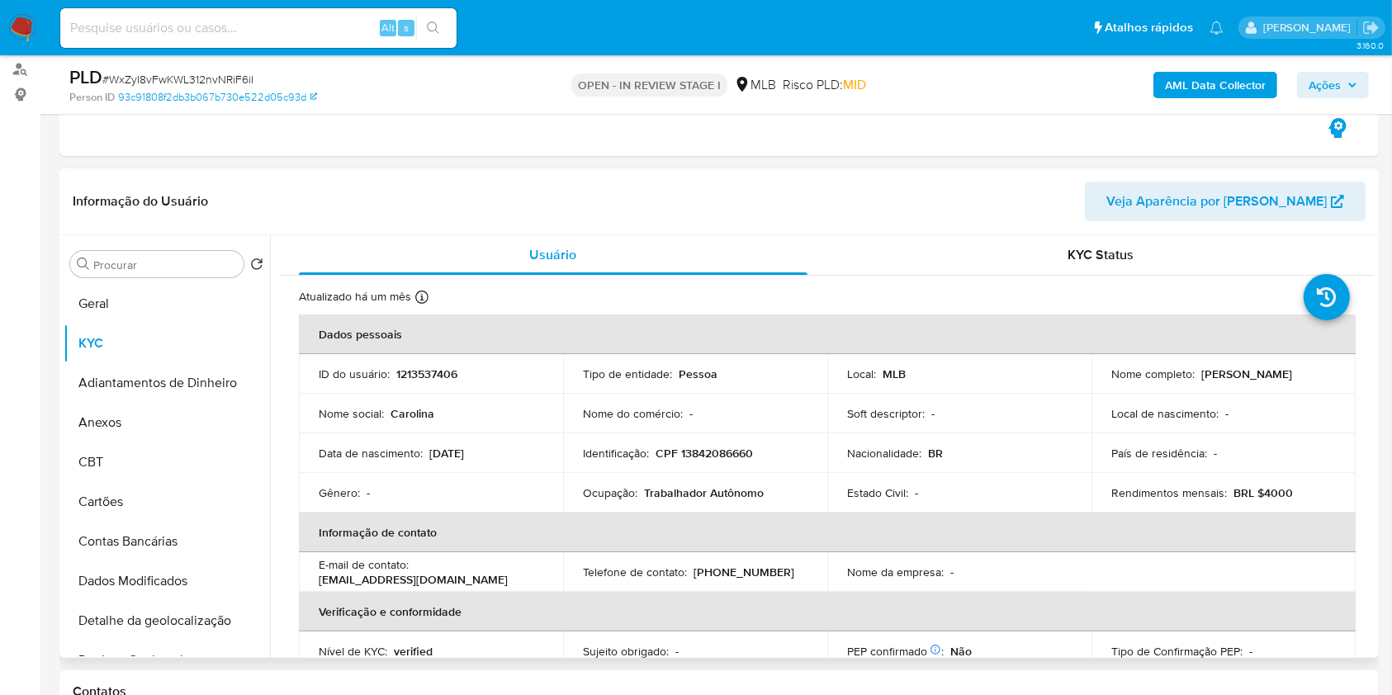
click at [728, 490] on p "Trabalhador Autônomo" at bounding box center [704, 492] width 120 height 15
click at [728, 489] on p "Trabalhador Autônomo" at bounding box center [704, 492] width 120 height 15
click at [728, 488] on p "Trabalhador Autônomo" at bounding box center [704, 492] width 120 height 15
click at [728, 487] on p "Trabalhador Autônomo" at bounding box center [704, 492] width 120 height 15
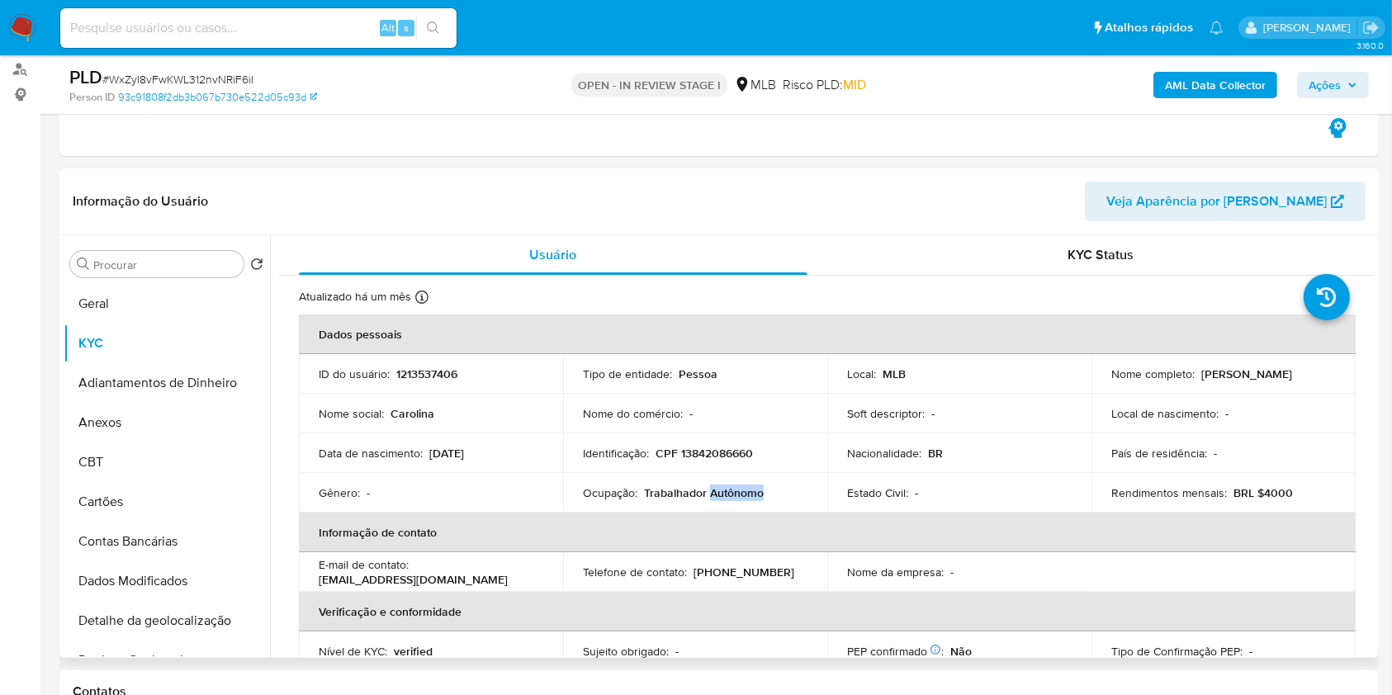
click at [728, 488] on p "Trabalhador Autônomo" at bounding box center [704, 492] width 120 height 15
copy div "Ocupação : Trabalhador Autônomo"
click at [124, 270] on input "Procurar" at bounding box center [165, 265] width 144 height 15
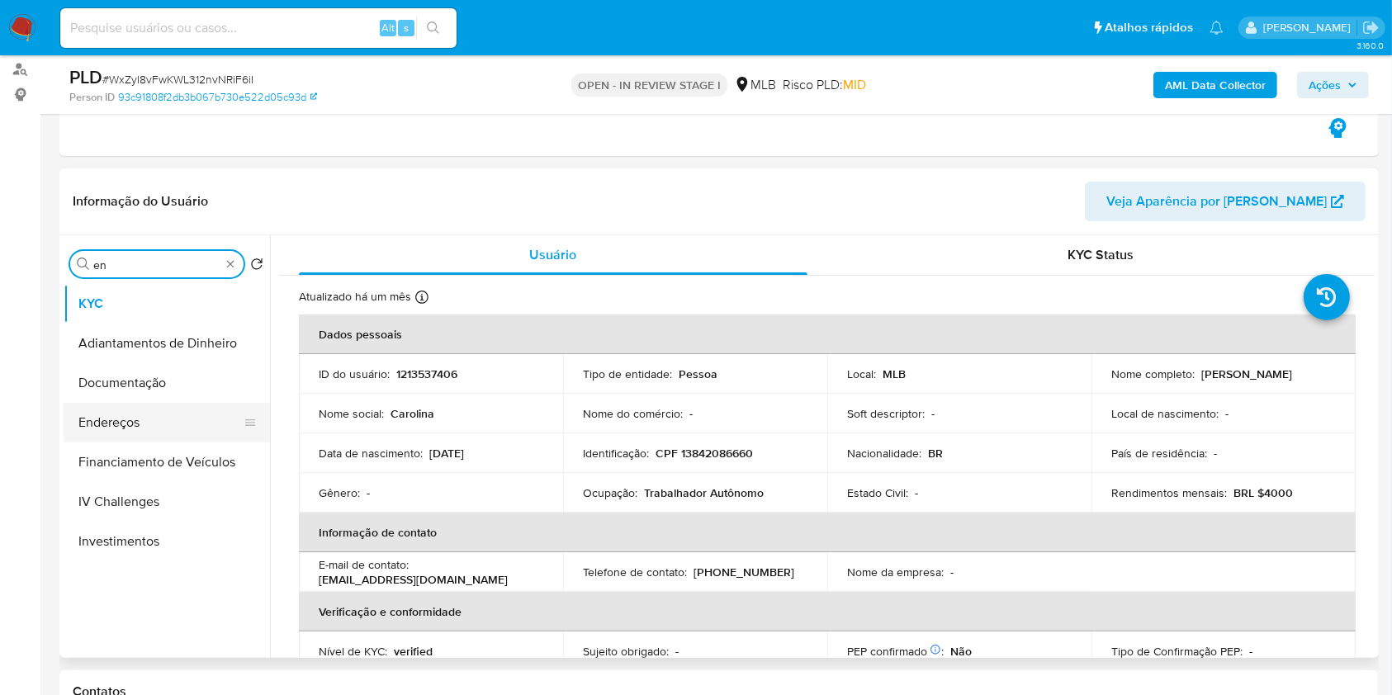
type input "en"
click at [185, 414] on button "Endereços" at bounding box center [167, 423] width 206 height 40
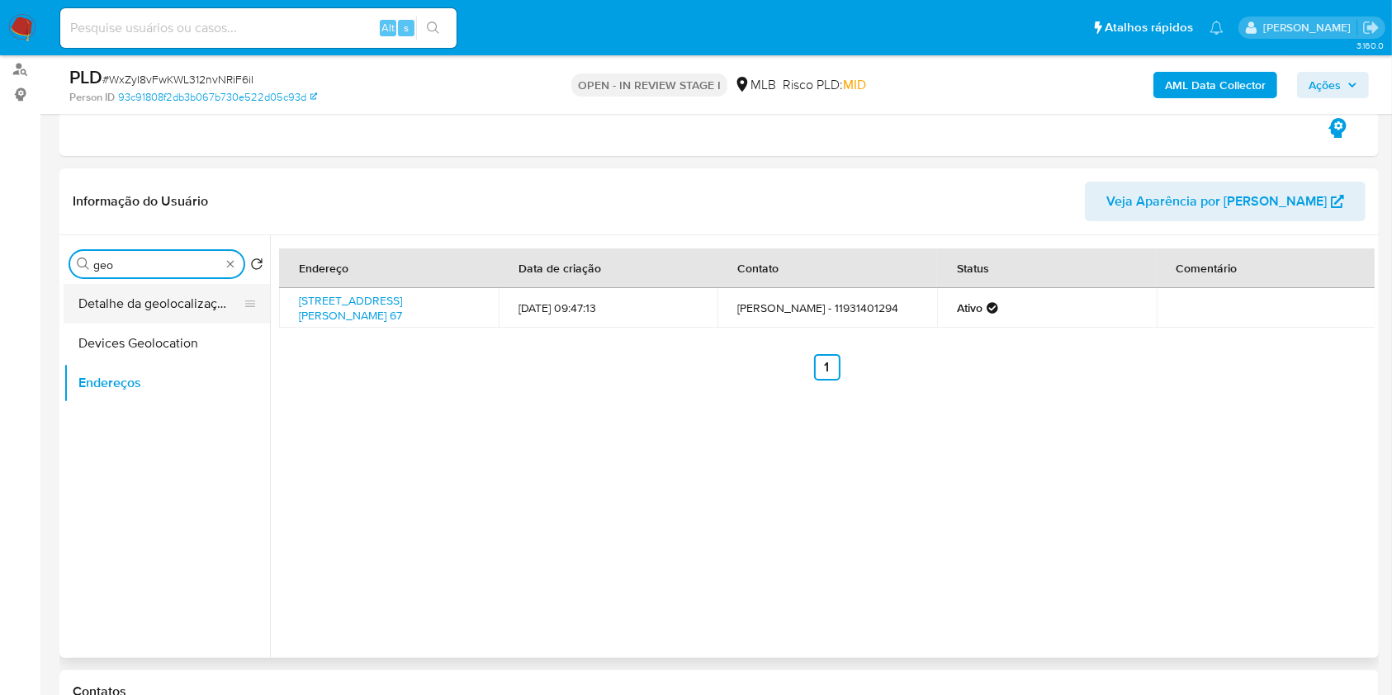
type input "geo"
click at [188, 306] on button "Detalhe da geolocalização" at bounding box center [160, 304] width 193 height 40
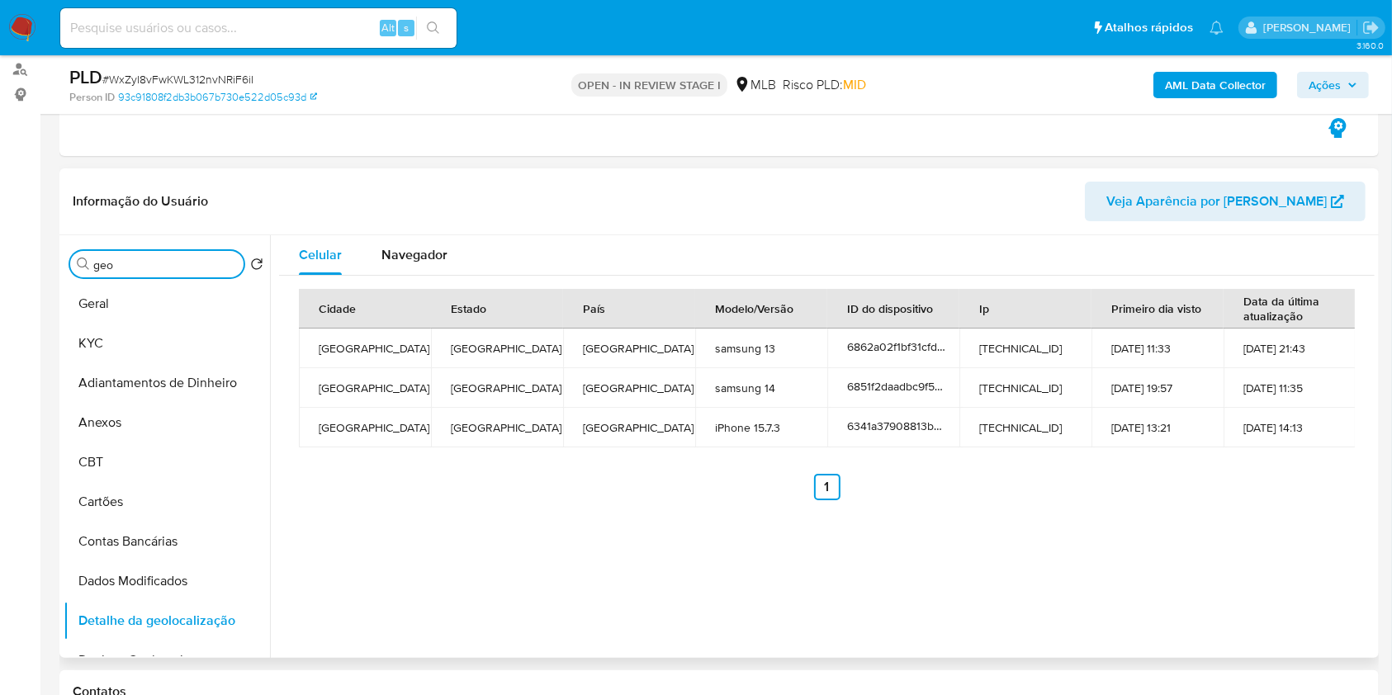
click at [211, 261] on input "geo" at bounding box center [165, 265] width 144 height 15
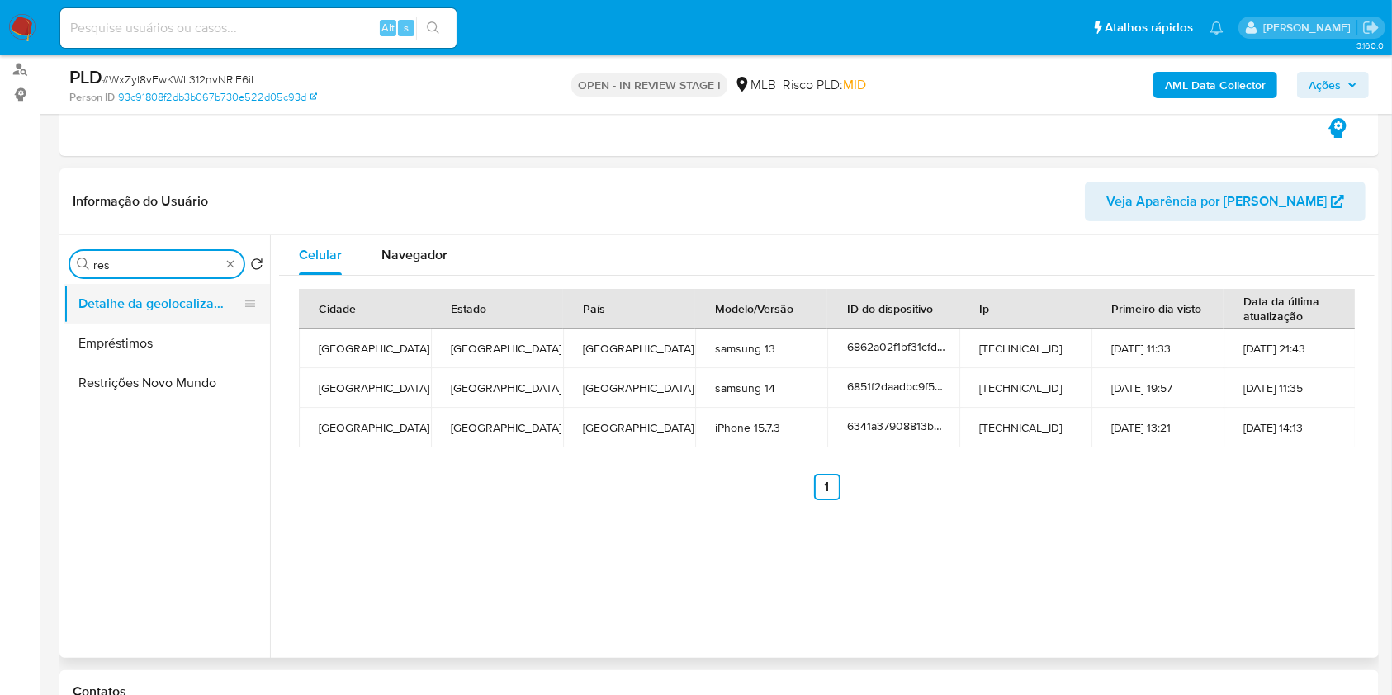
type input "res"
click at [139, 306] on button "Detalhe da geolocalização" at bounding box center [160, 304] width 193 height 40
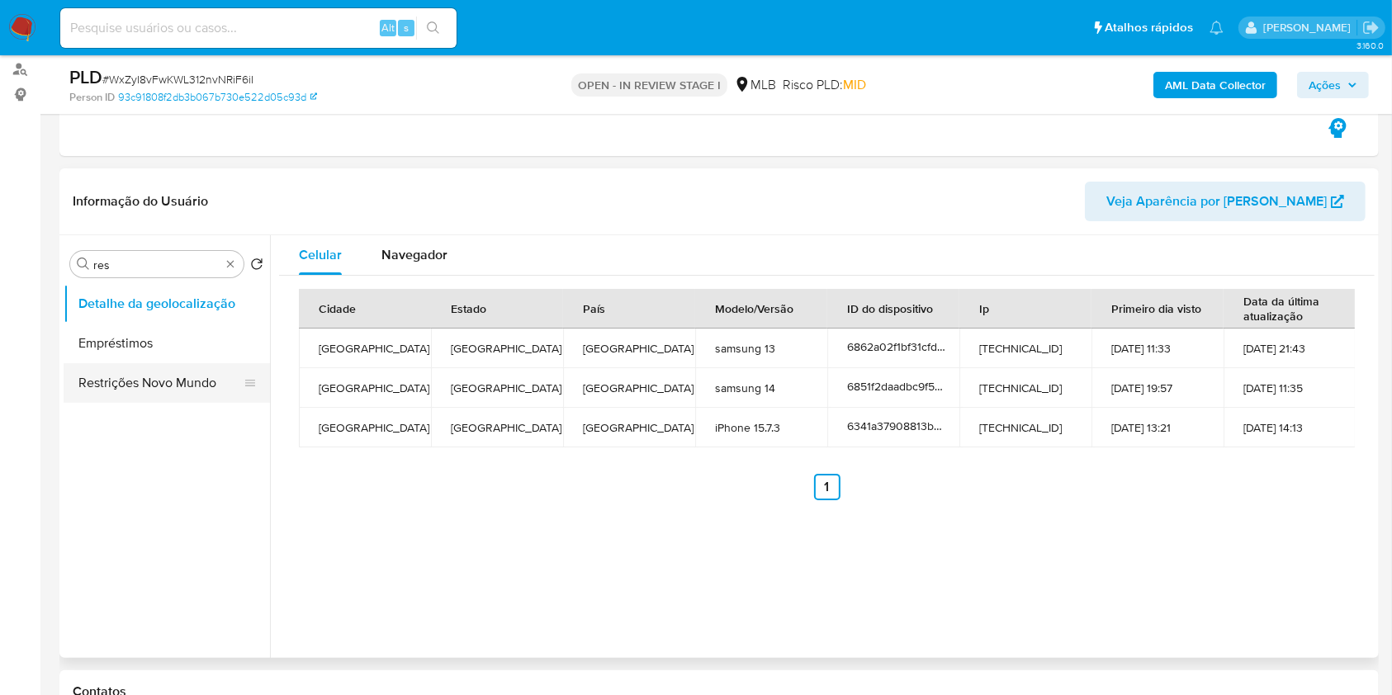
click at [169, 375] on button "Restrições Novo Mundo" at bounding box center [160, 383] width 193 height 40
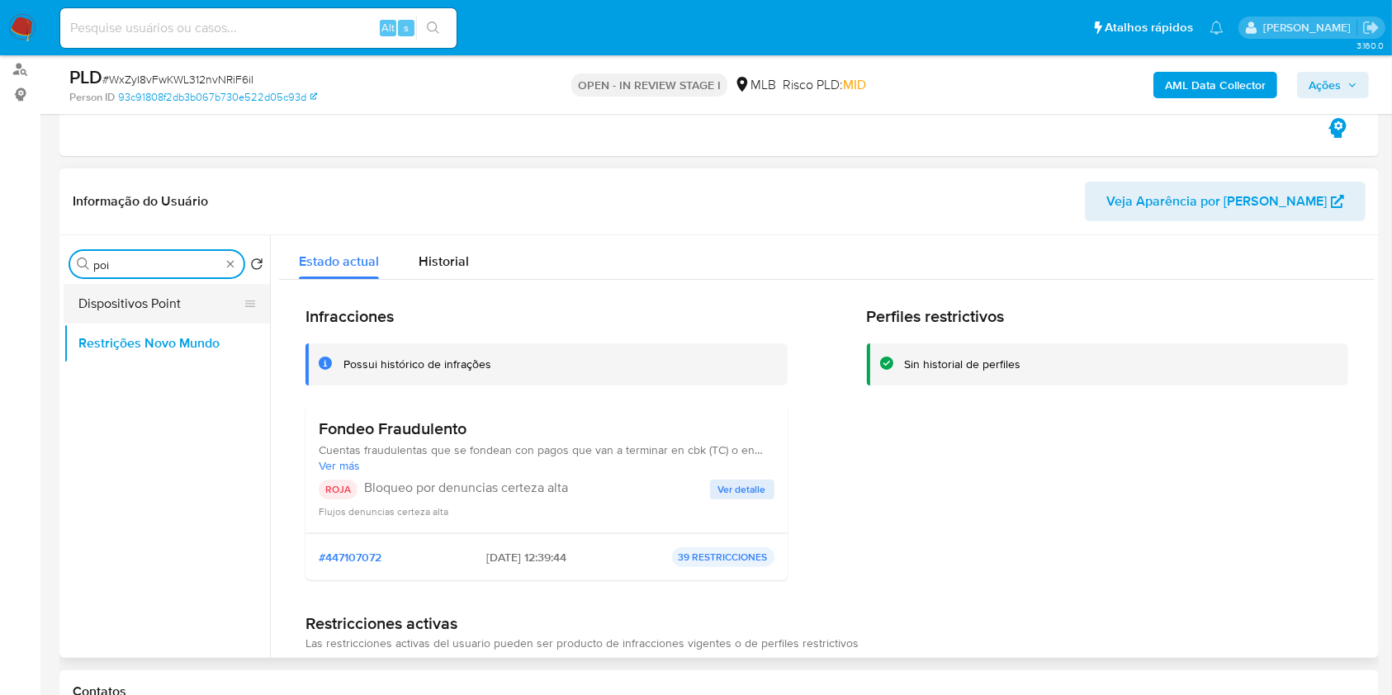
type input "poi"
click at [179, 315] on button "Dispositivos Point" at bounding box center [160, 304] width 193 height 40
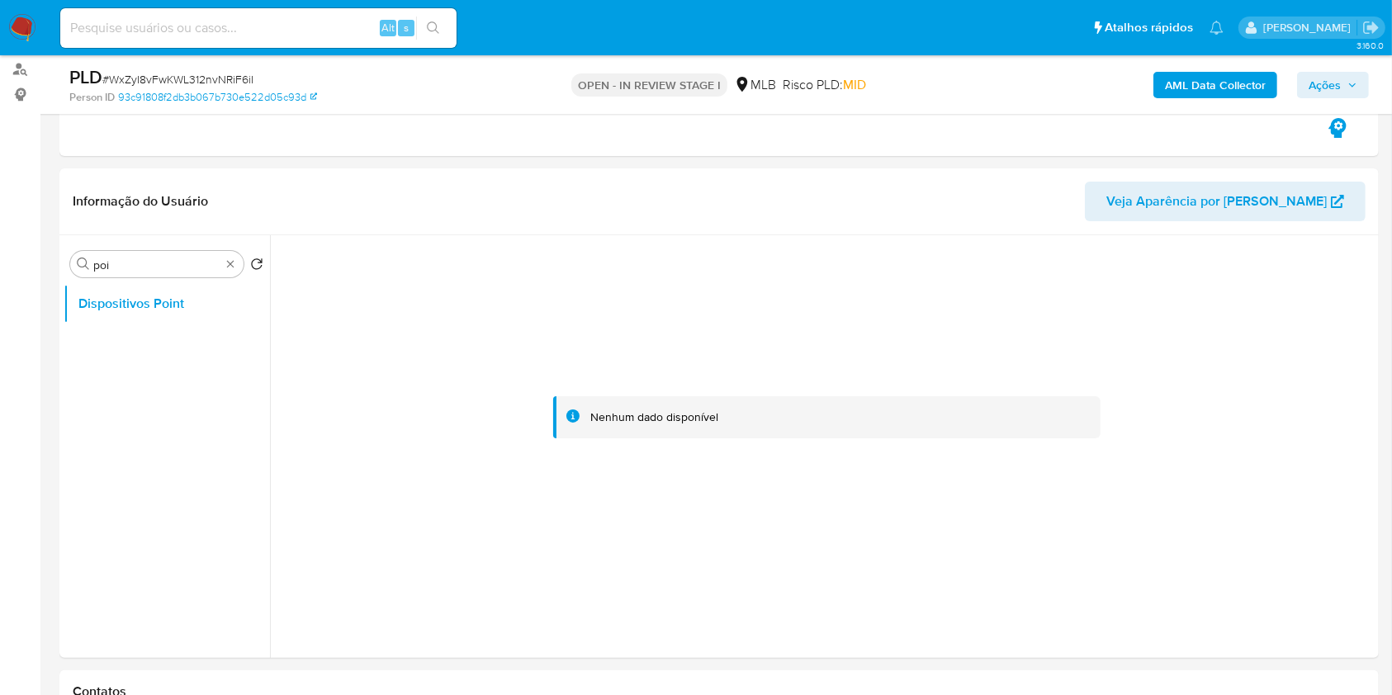
click at [234, 270] on div "Procurar poi" at bounding box center [156, 264] width 173 height 26
type input "doc"
click at [155, 335] on button "Documentação" at bounding box center [167, 344] width 206 height 40
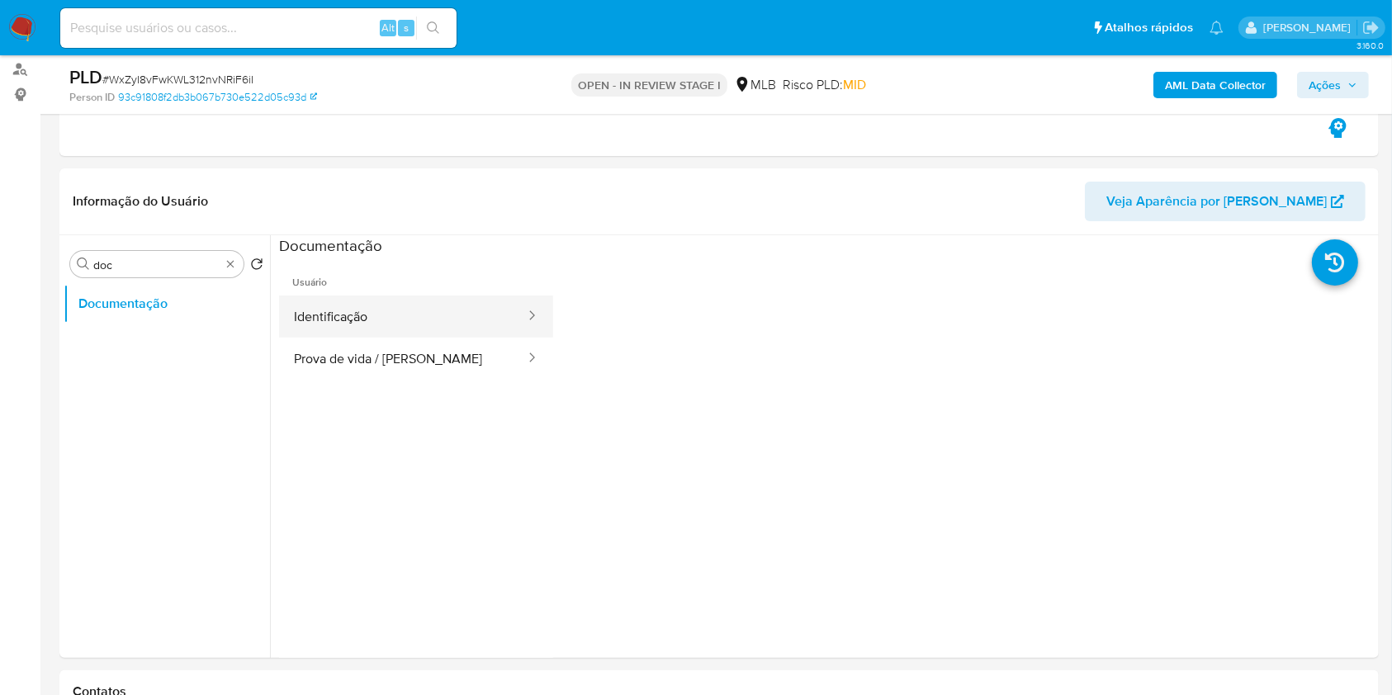
drag, startPoint x: 406, startPoint y: 324, endPoint x: 431, endPoint y: 324, distance: 24.8
click at [406, 324] on button "Identificação" at bounding box center [403, 317] width 248 height 42
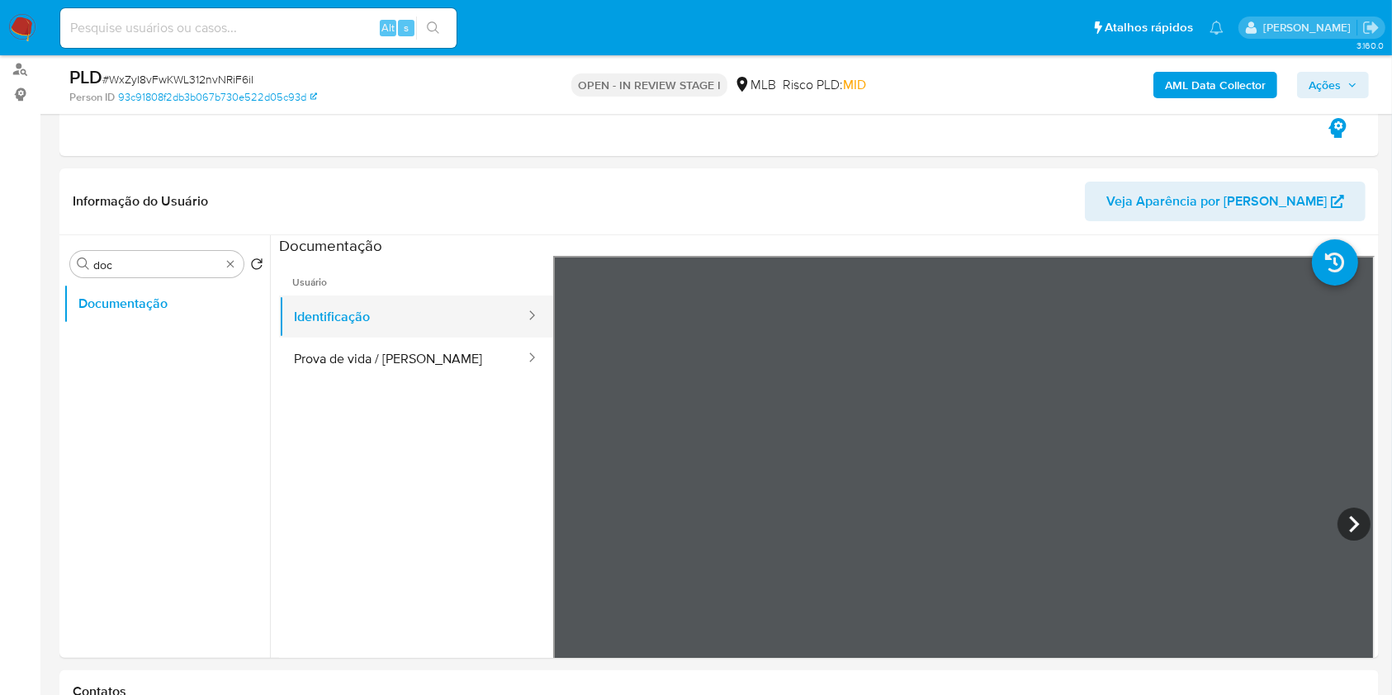
click at [361, 334] on button "Identificação" at bounding box center [403, 317] width 248 height 42
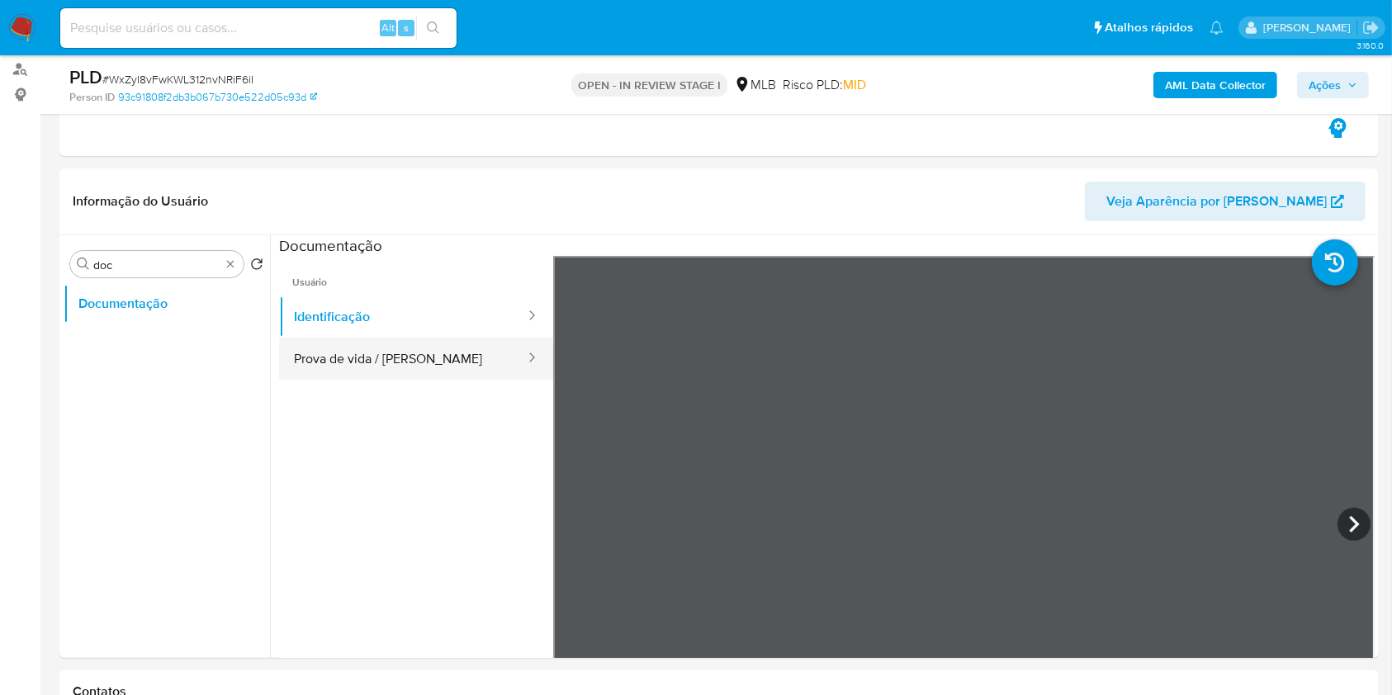
click at [363, 351] on button "Prova de vida / [PERSON_NAME]" at bounding box center [403, 359] width 248 height 42
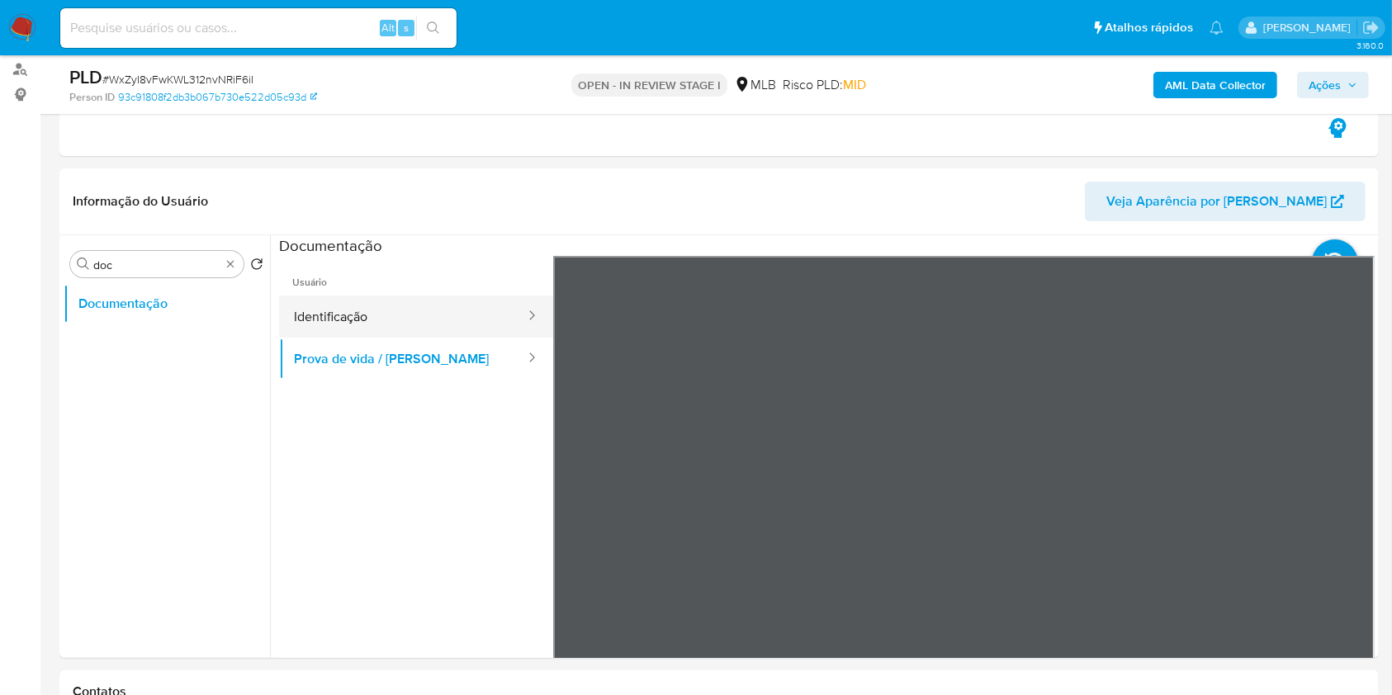
drag, startPoint x: 428, startPoint y: 316, endPoint x: 476, endPoint y: 321, distance: 47.3
click at [428, 317] on button "Identificação" at bounding box center [403, 317] width 248 height 42
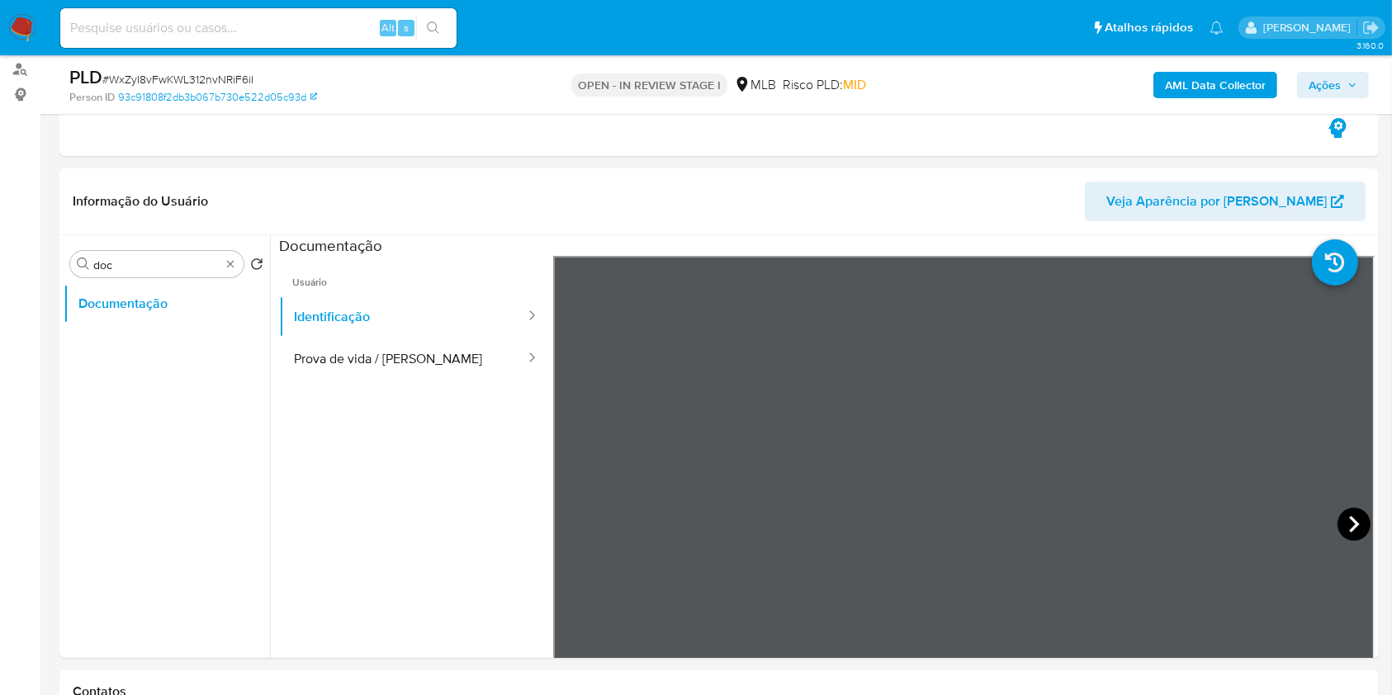
click at [1350, 513] on icon at bounding box center [1353, 524] width 33 height 33
click at [406, 356] on button "Prova de vida / [PERSON_NAME]" at bounding box center [403, 359] width 248 height 42
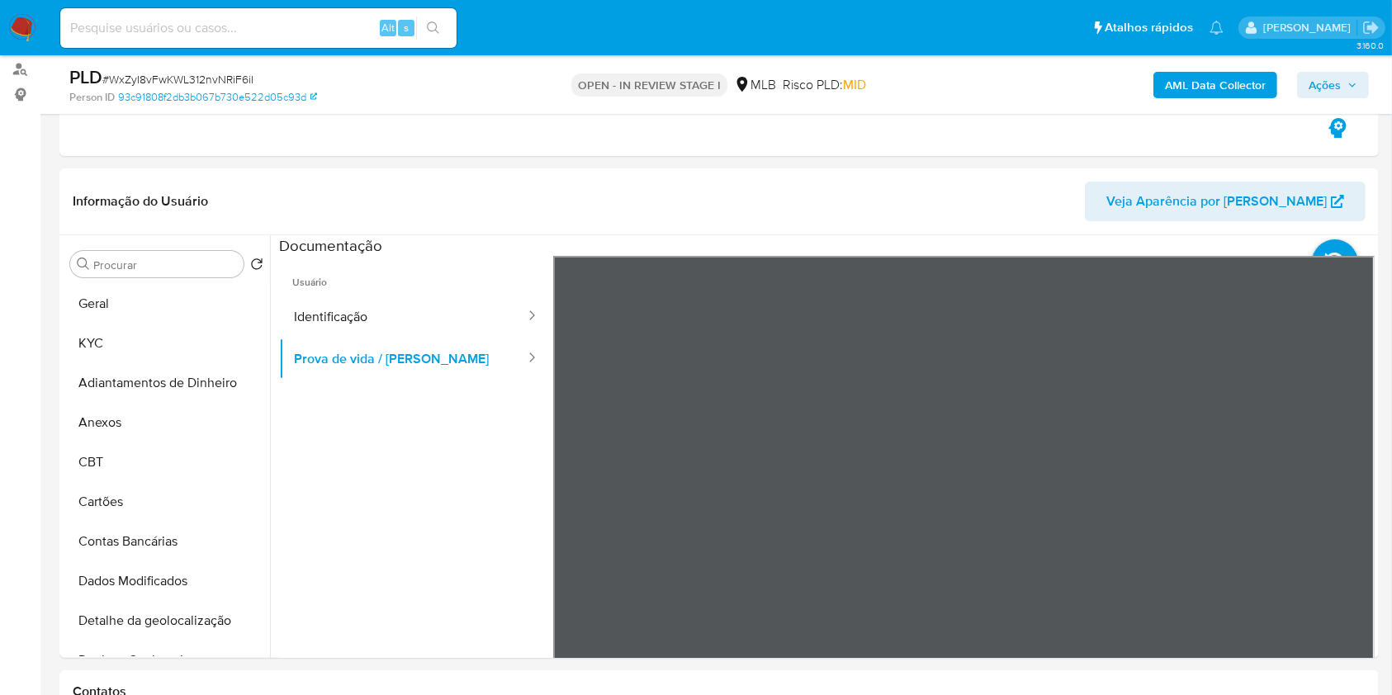
click at [1220, 84] on b "AML Data Collector" at bounding box center [1215, 85] width 101 height 26
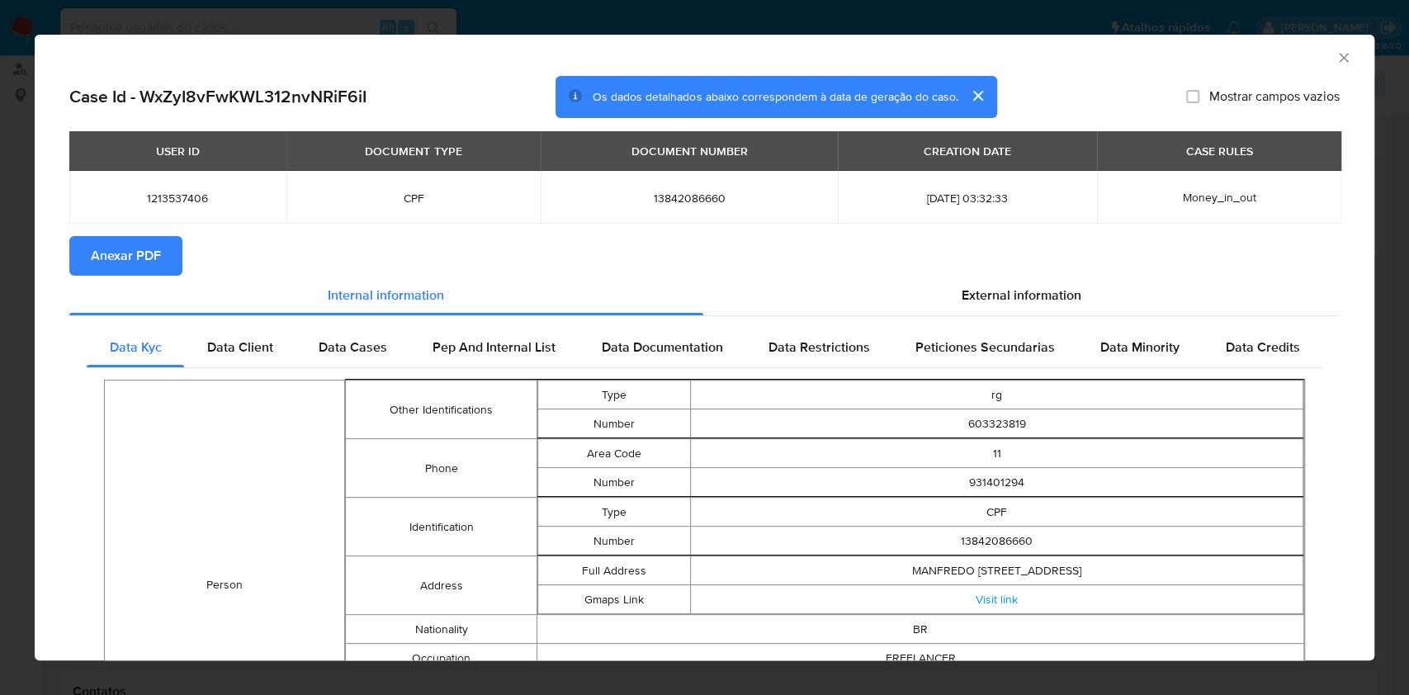
click at [145, 260] on span "Anexar PDF" at bounding box center [126, 256] width 70 height 36
click at [1336, 60] on icon "Fechar a janela" at bounding box center [1344, 58] width 17 height 17
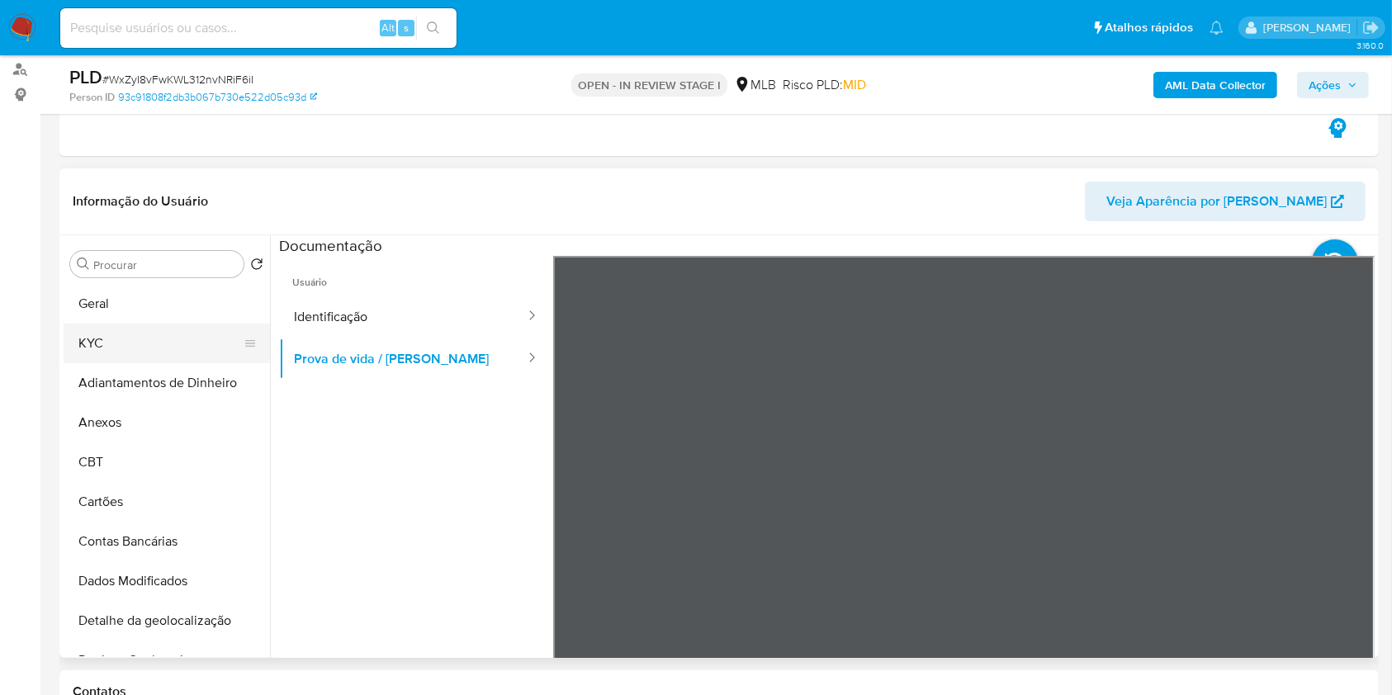
click at [135, 334] on button "KYC" at bounding box center [160, 344] width 193 height 40
